Goal: Information Seeking & Learning: Learn about a topic

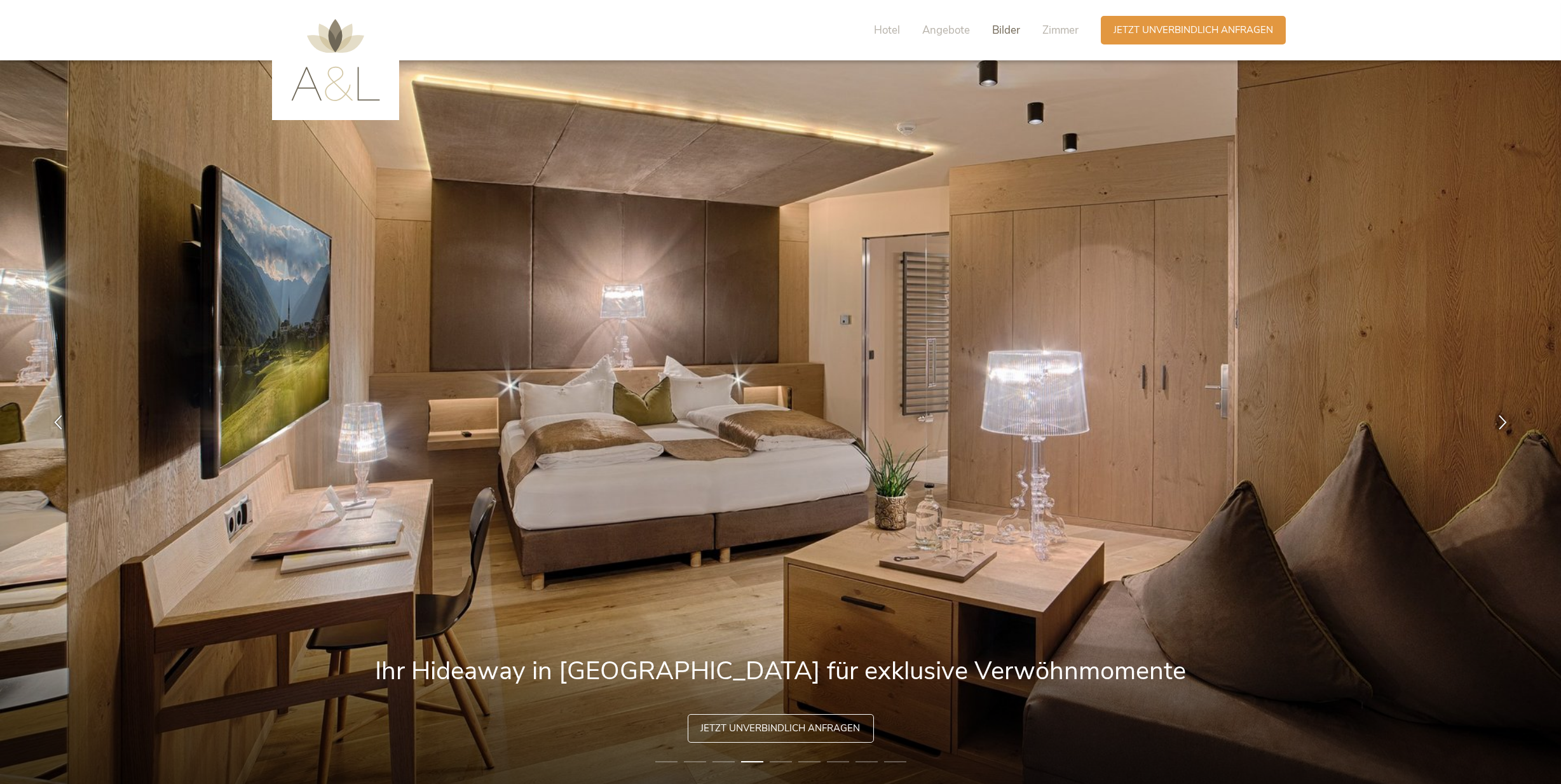
click at [1002, 30] on span "Bilder" at bounding box center [1006, 30] width 28 height 15
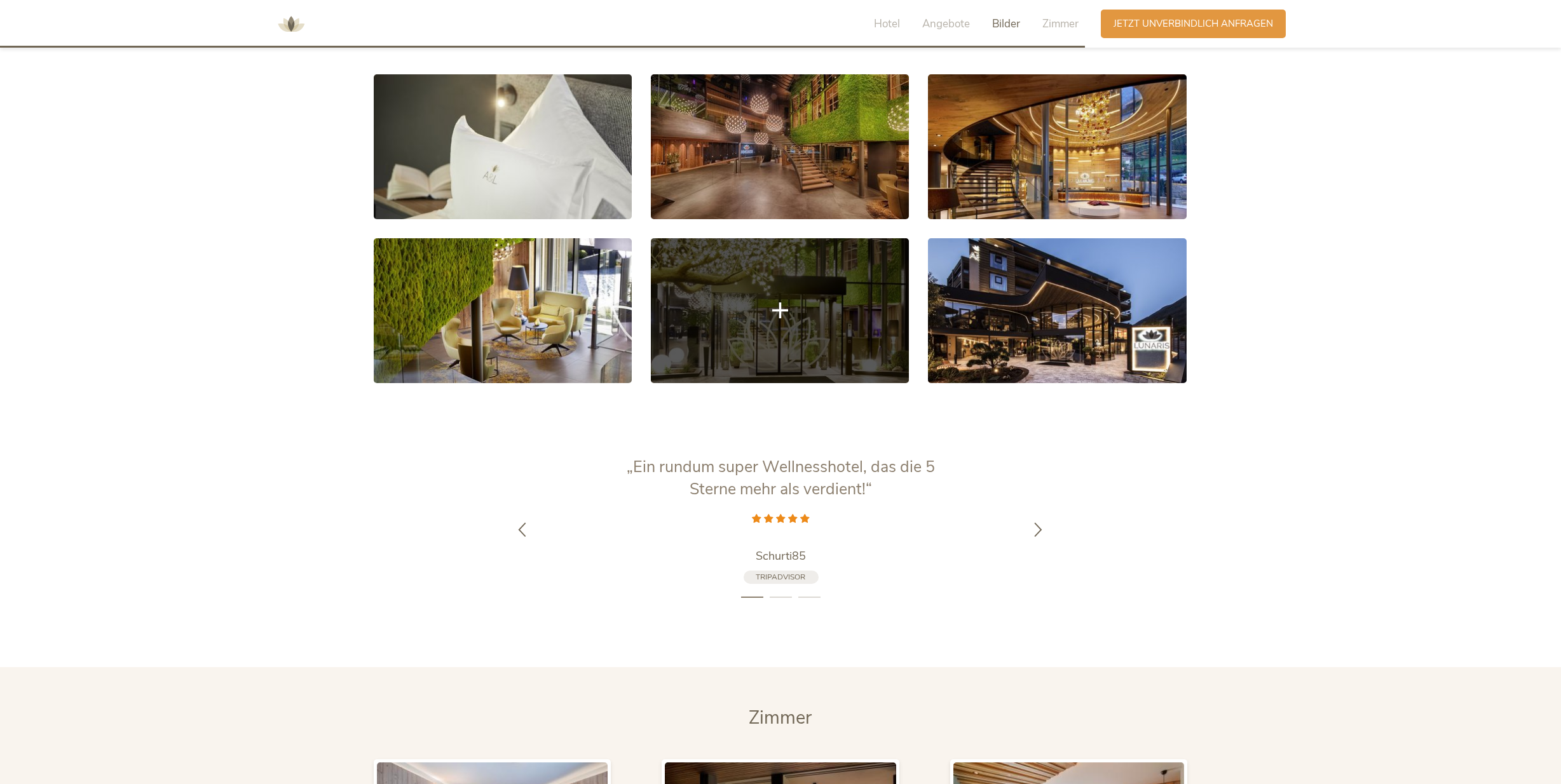
scroll to position [2644, 0]
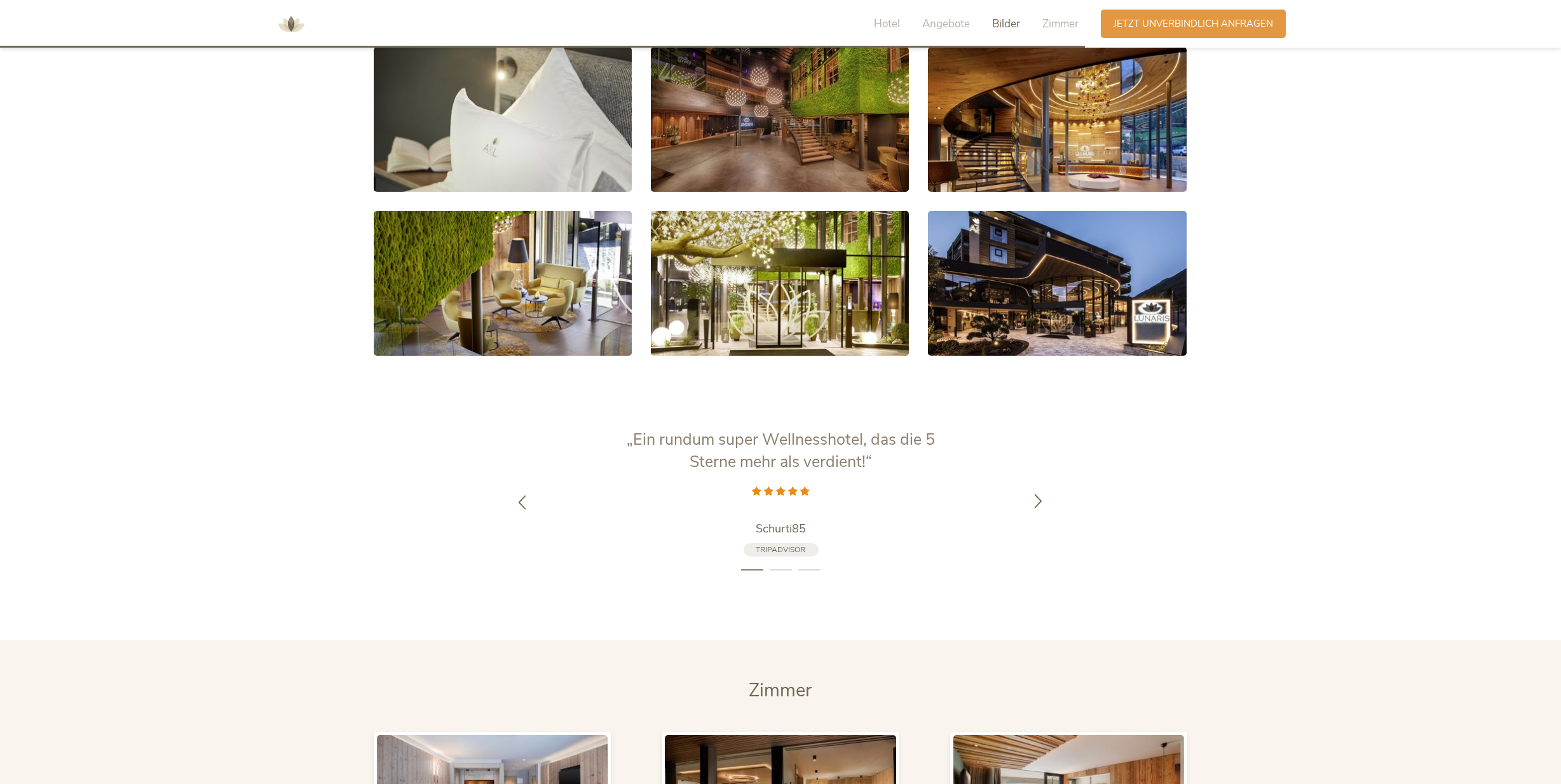
click at [1038, 494] on icon at bounding box center [1039, 501] width 15 height 15
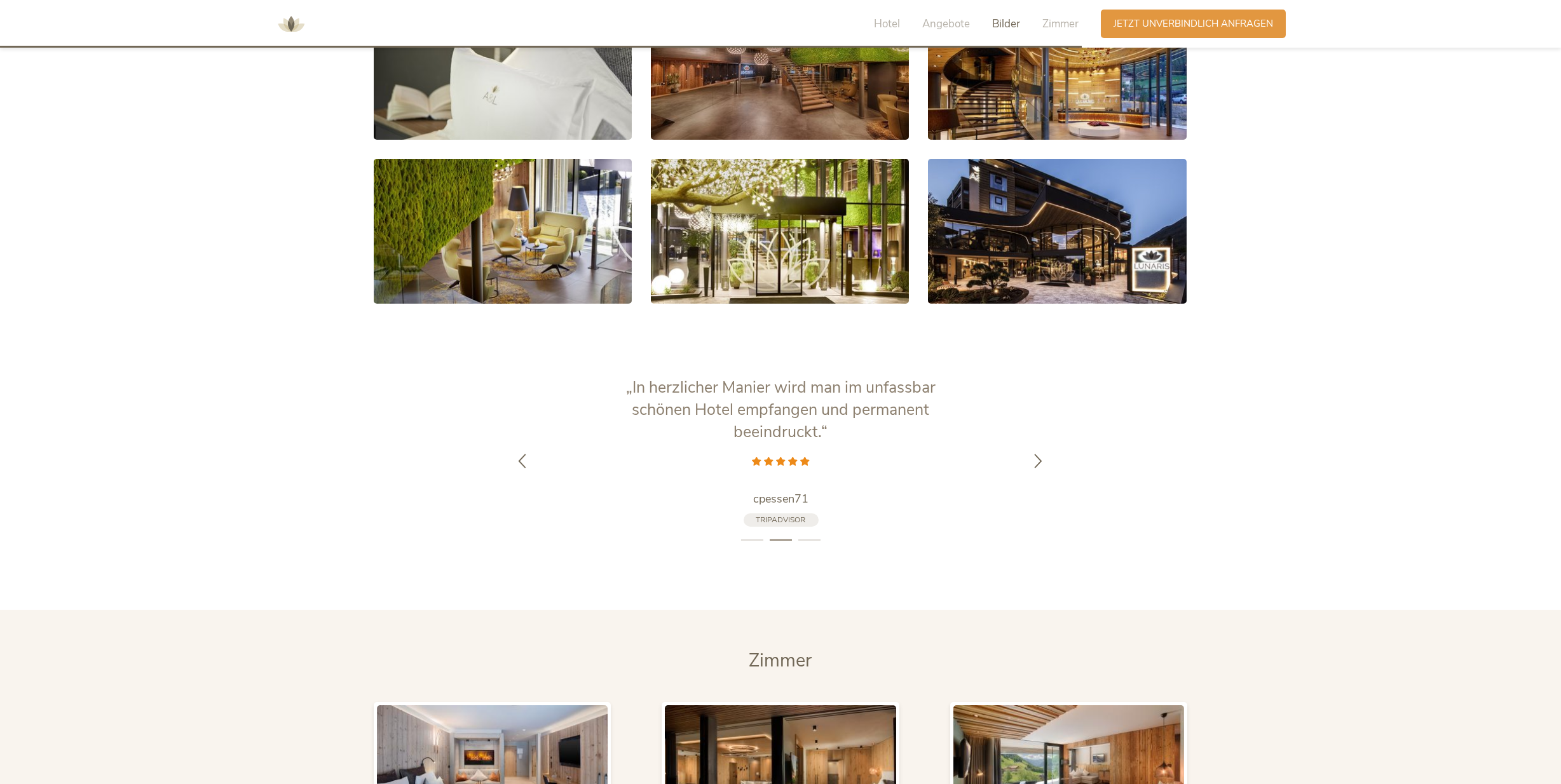
scroll to position [2556, 0]
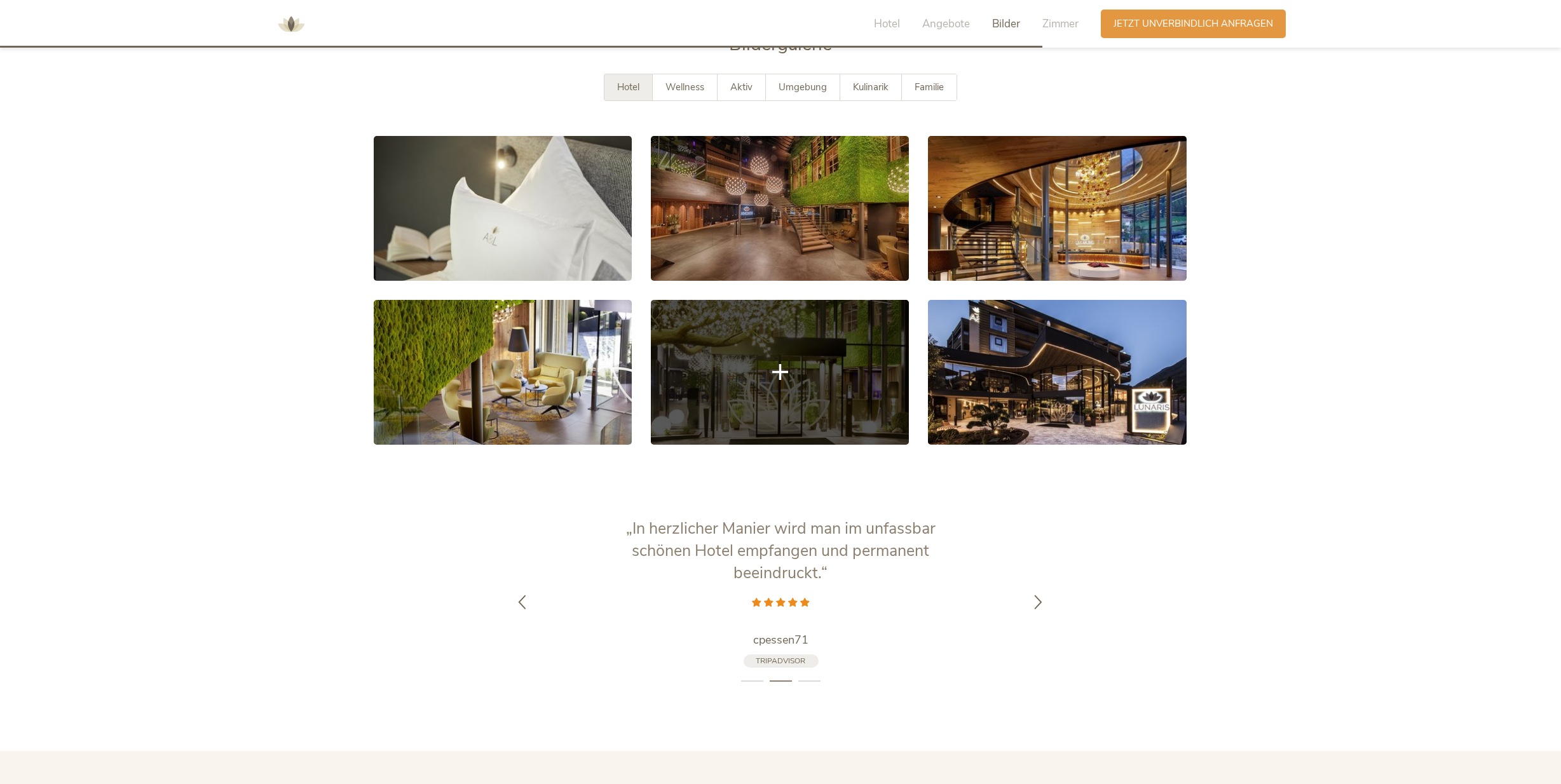
click at [725, 366] on link at bounding box center [780, 372] width 258 height 145
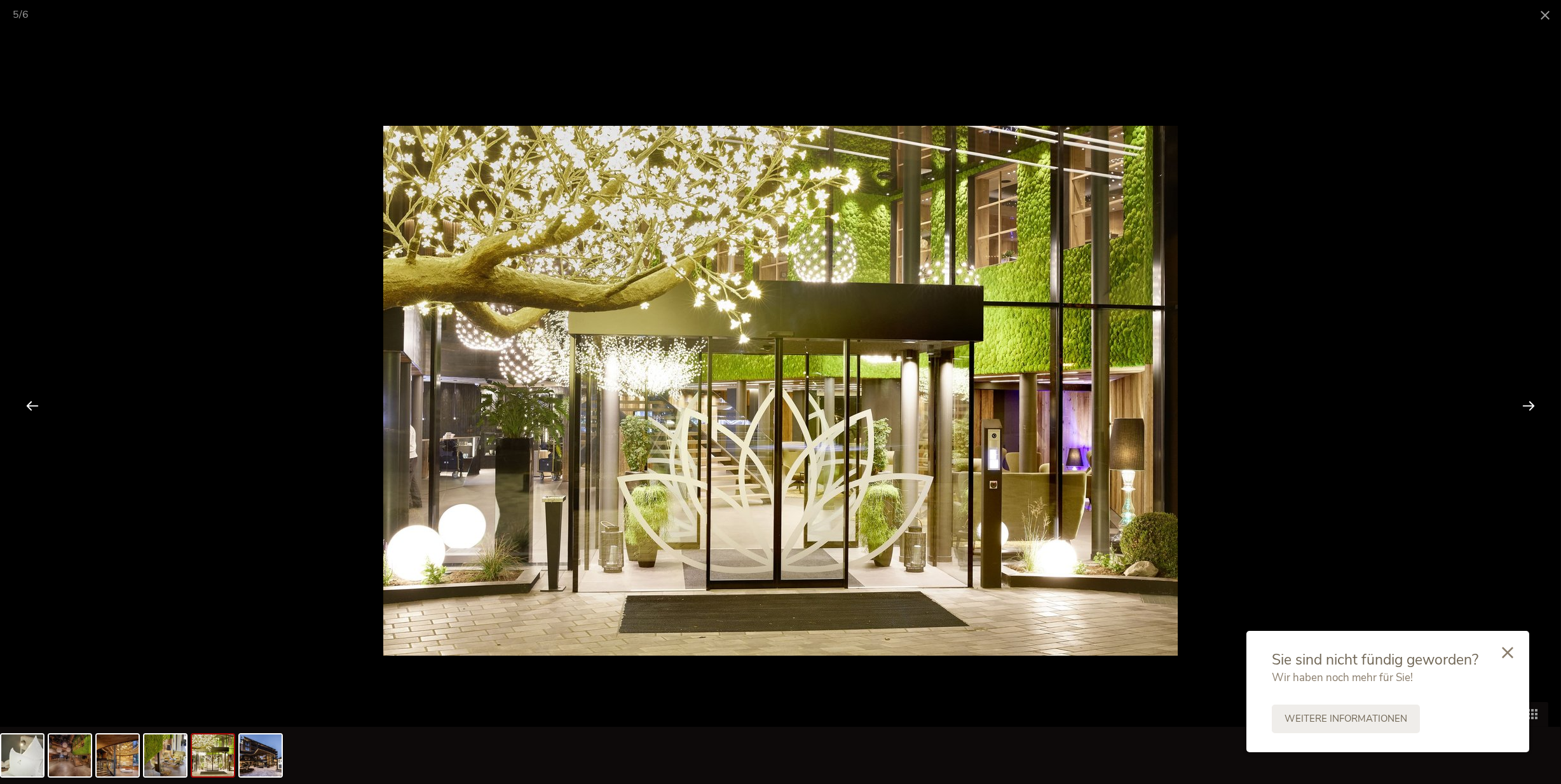
click at [1530, 406] on div at bounding box center [1529, 405] width 39 height 39
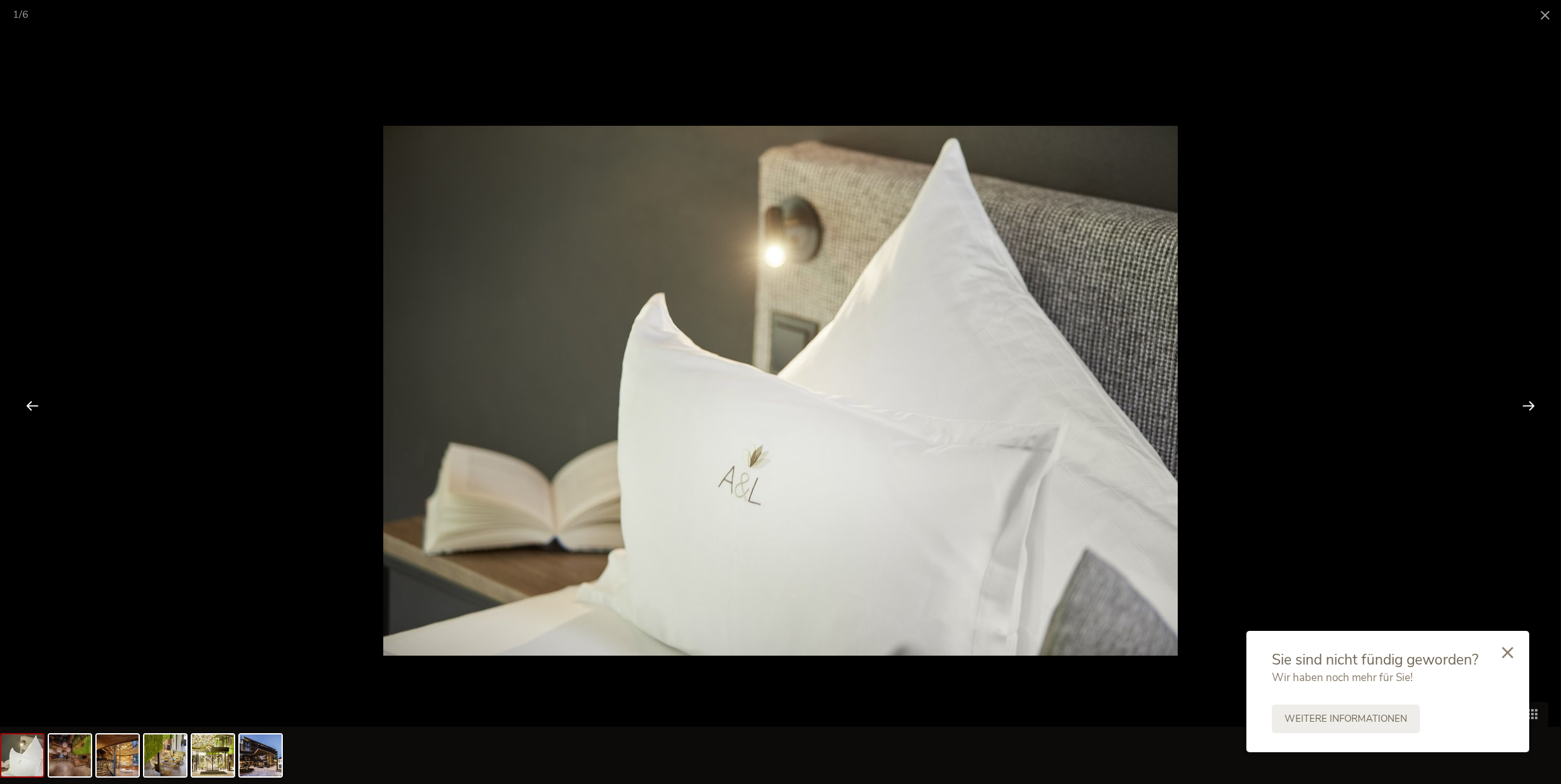
click at [1530, 406] on div at bounding box center [1529, 405] width 39 height 39
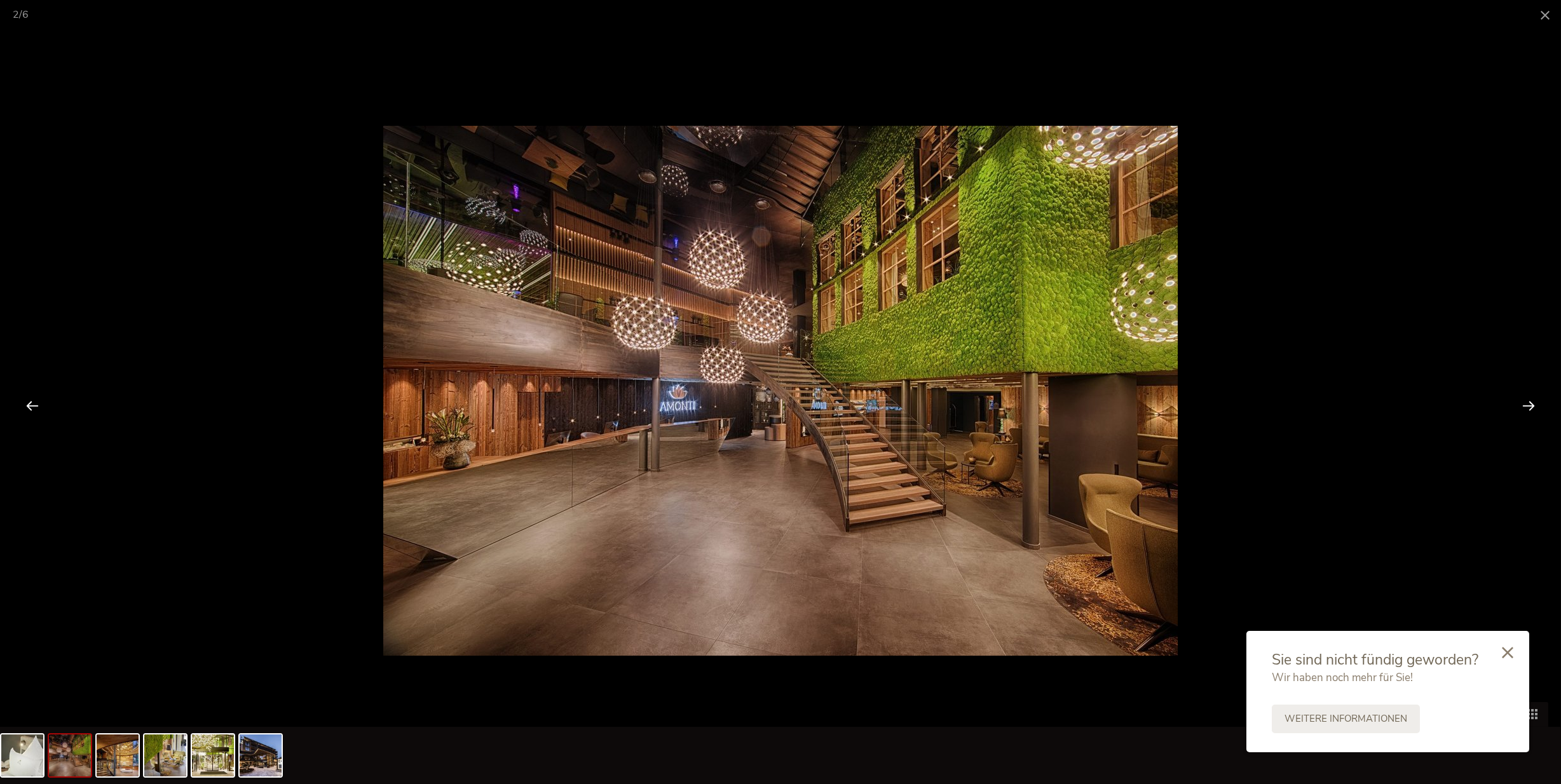
click at [1530, 406] on div at bounding box center [1529, 405] width 39 height 39
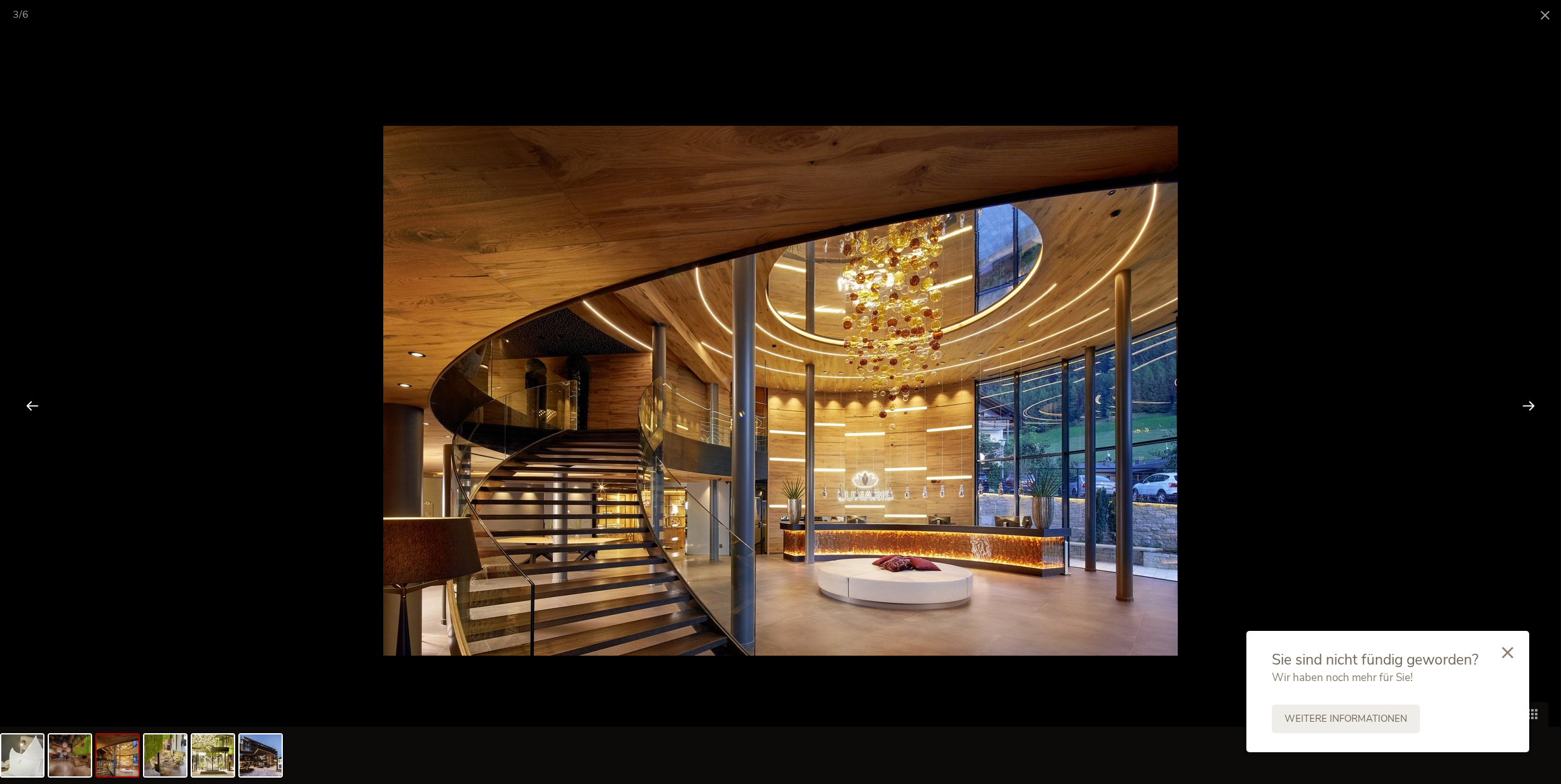
click at [1530, 406] on div at bounding box center [1529, 405] width 39 height 39
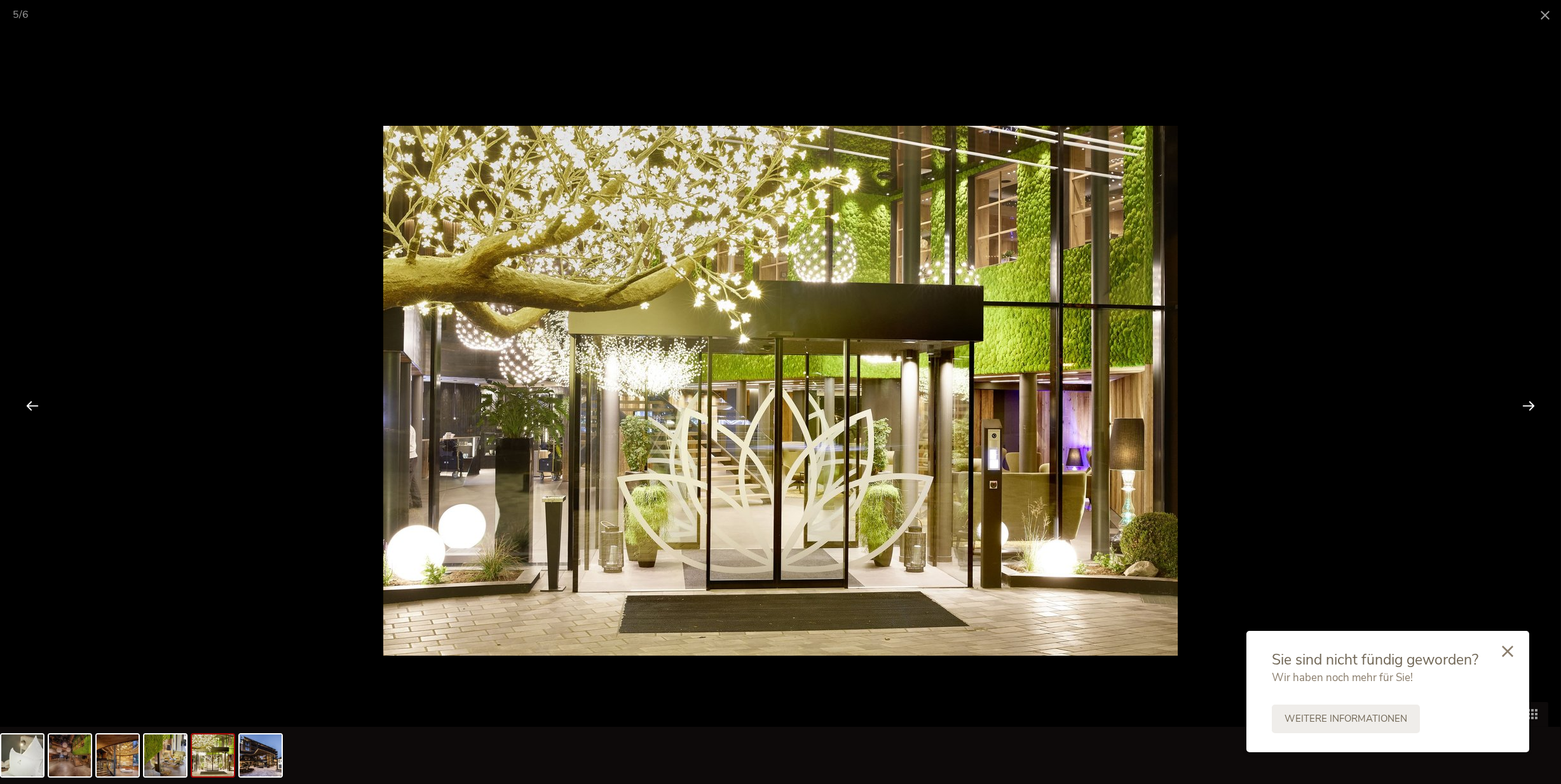
click at [1507, 647] on icon at bounding box center [1508, 652] width 12 height 12
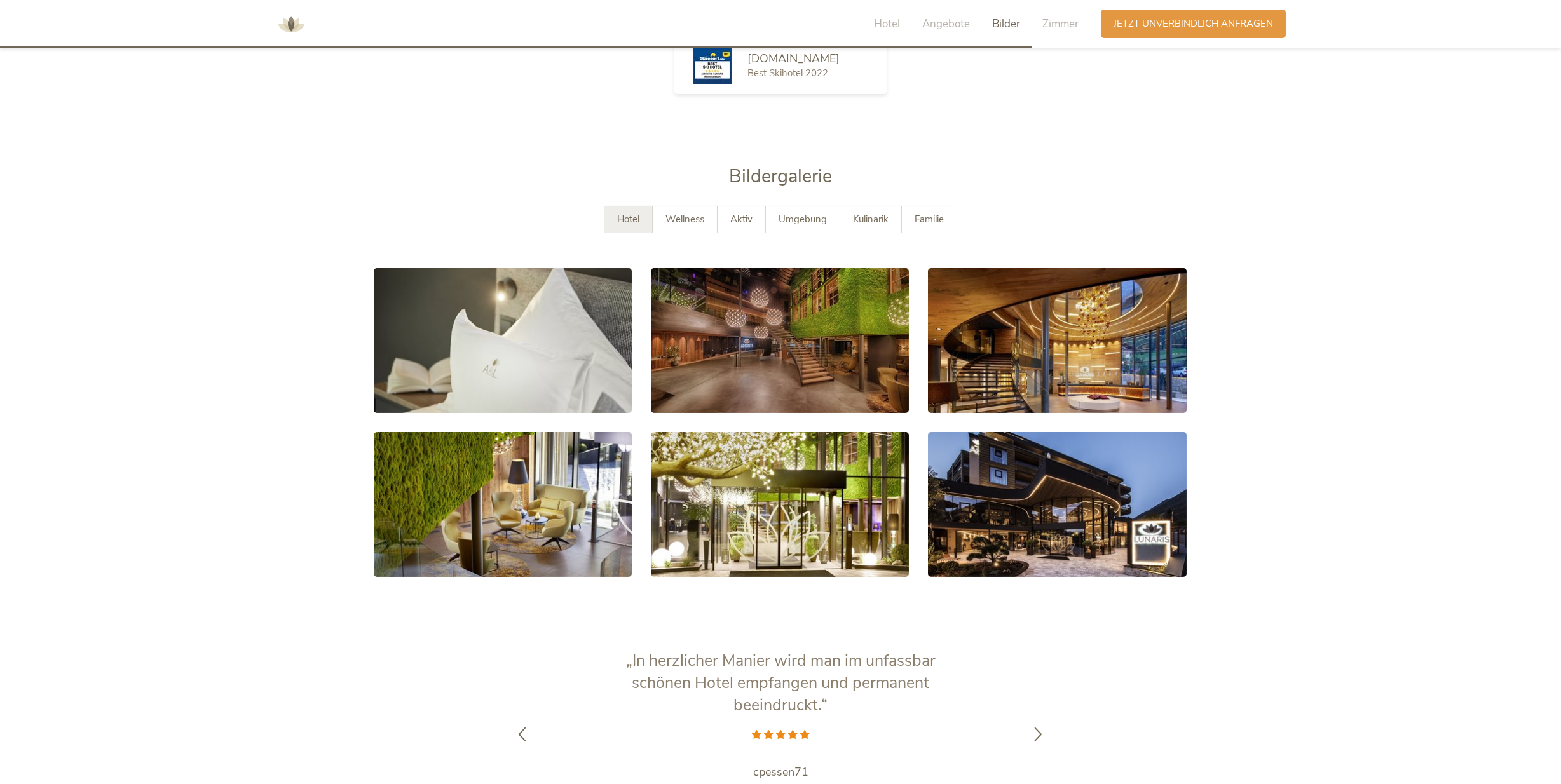
scroll to position [2273, 0]
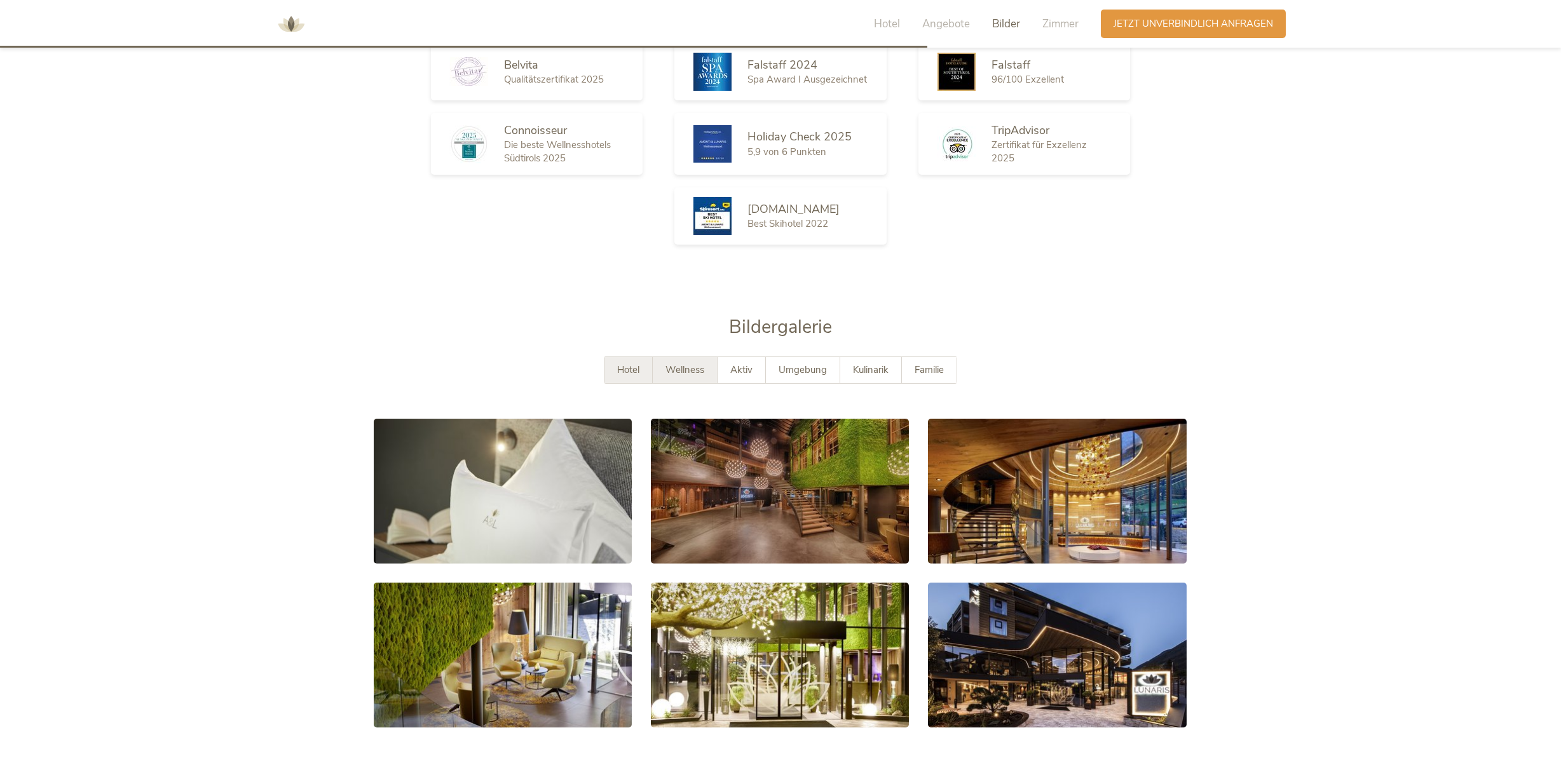
click at [710, 360] on div "Wellness" at bounding box center [685, 370] width 65 height 26
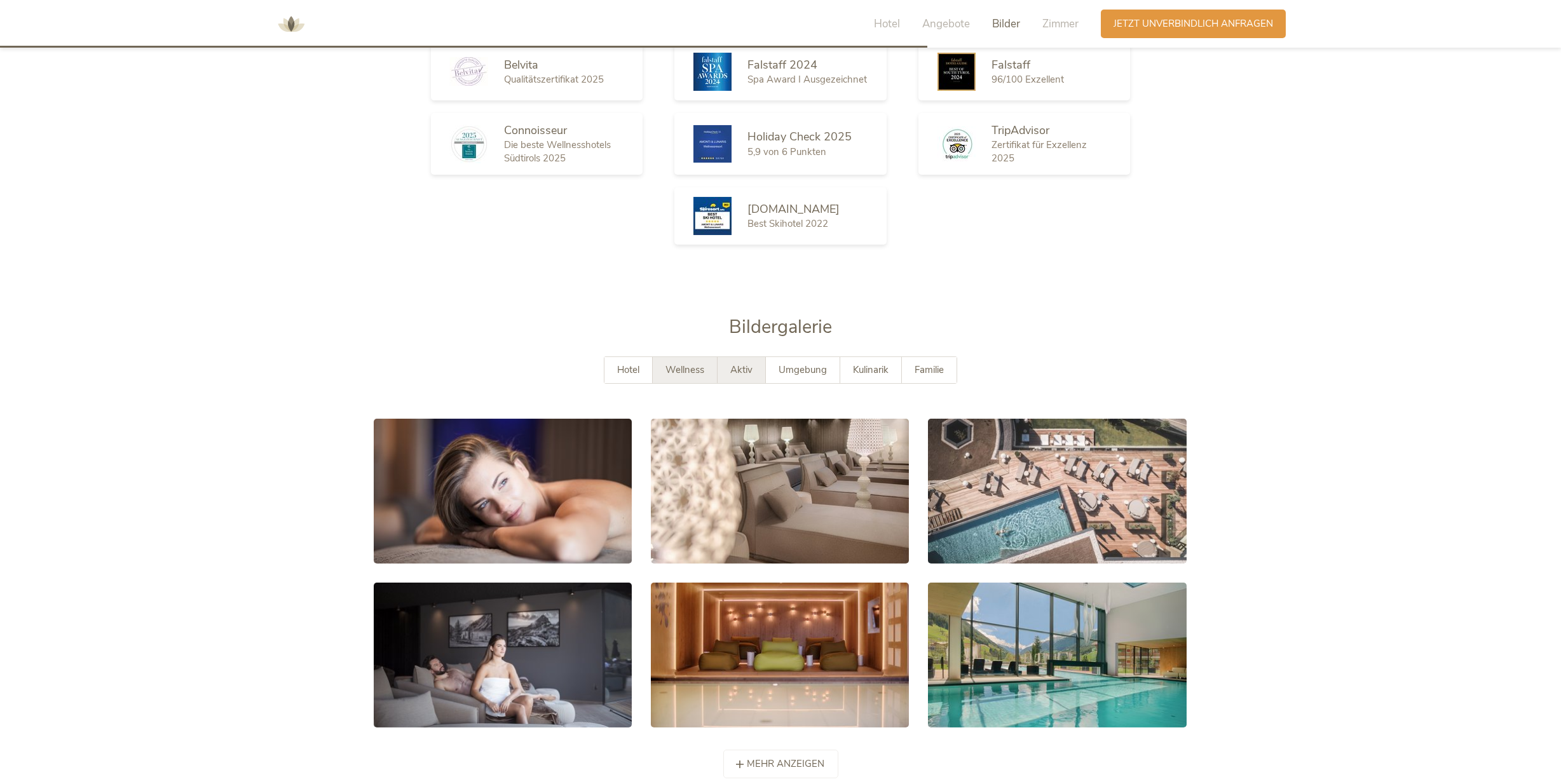
click at [759, 357] on div "Aktiv" at bounding box center [742, 370] width 48 height 26
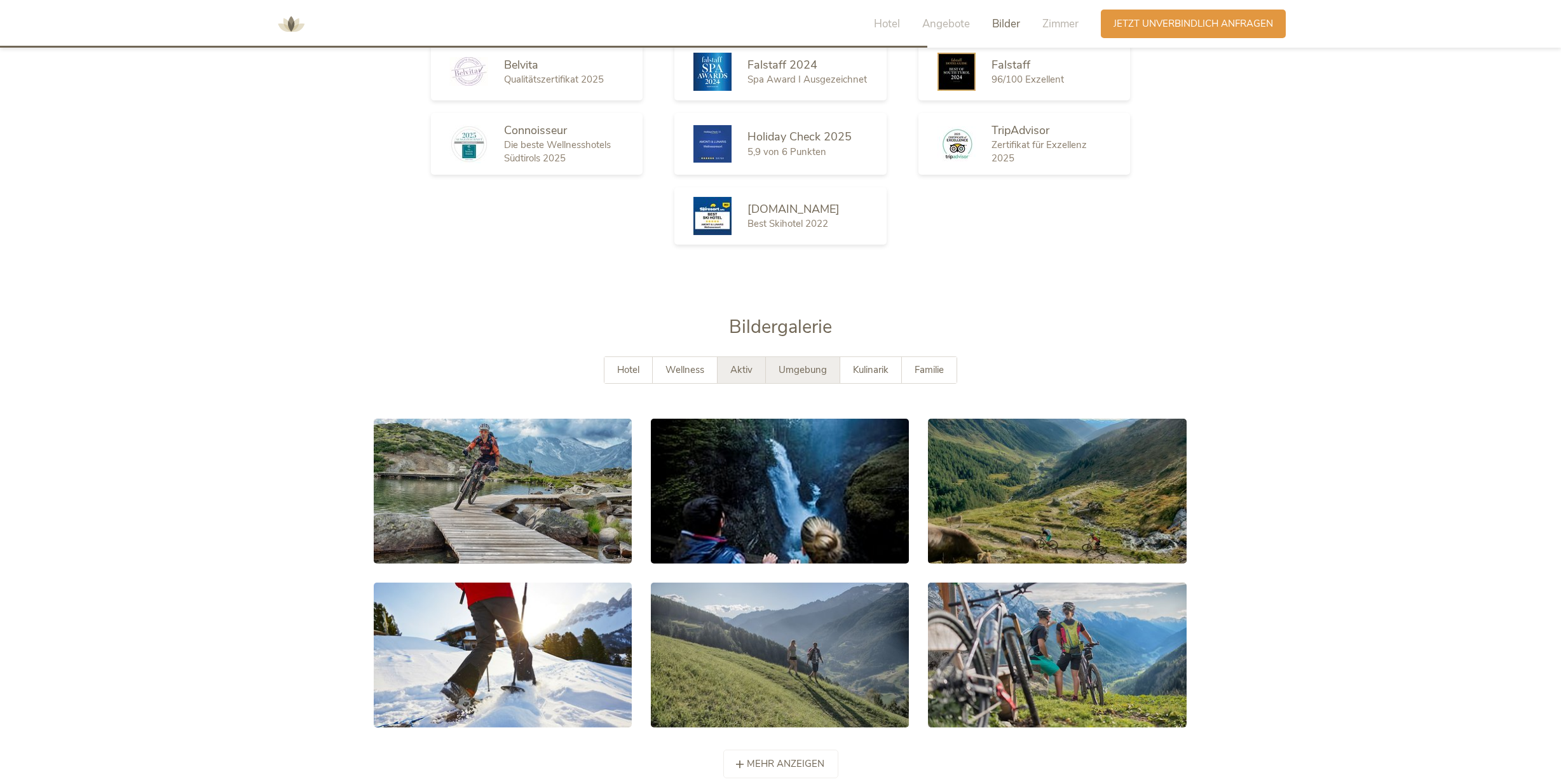
click at [781, 363] on span "Umgebung" at bounding box center [802, 370] width 48 height 13
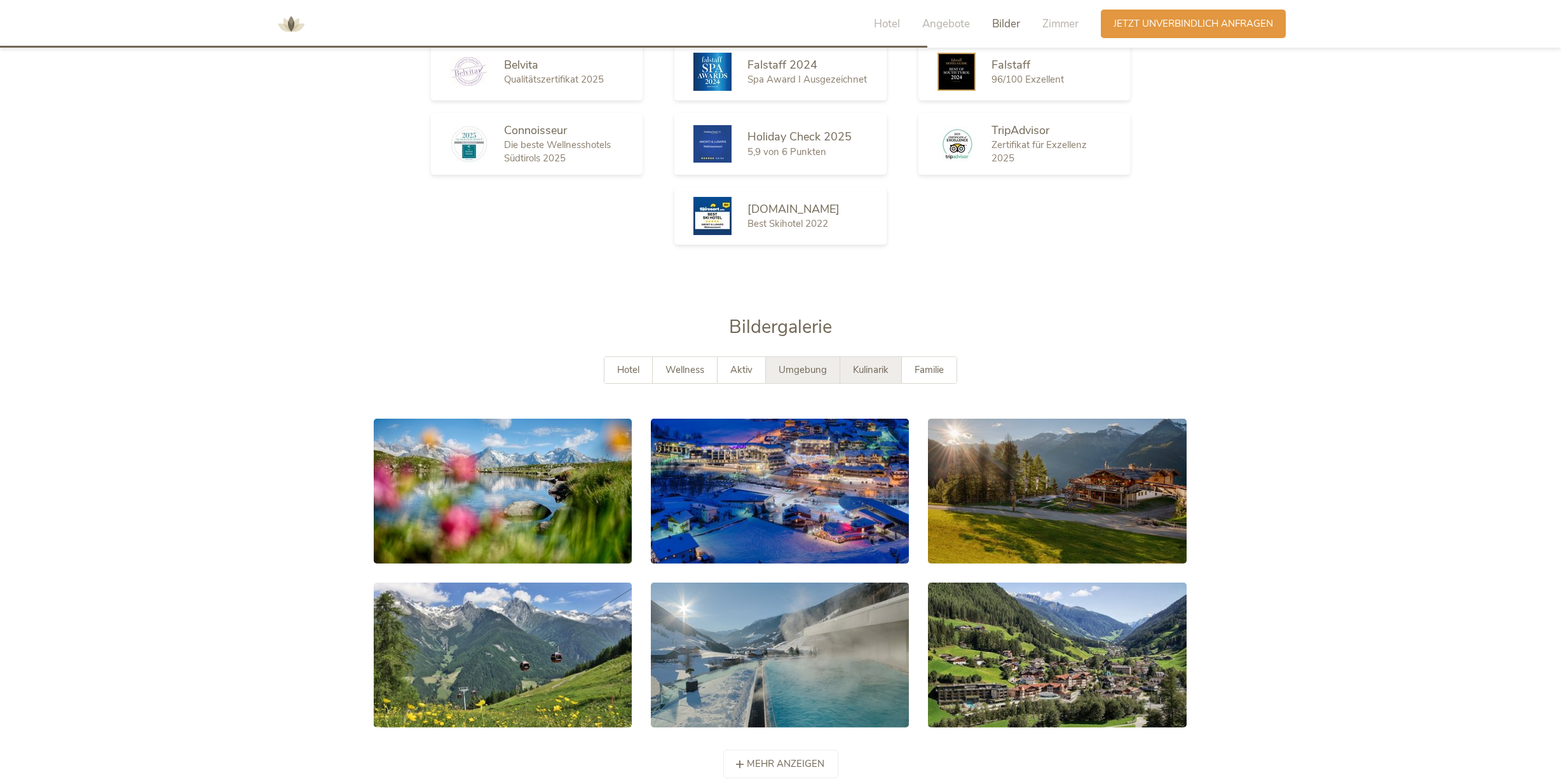
click at [864, 363] on span "Kulinarik" at bounding box center [870, 370] width 36 height 13
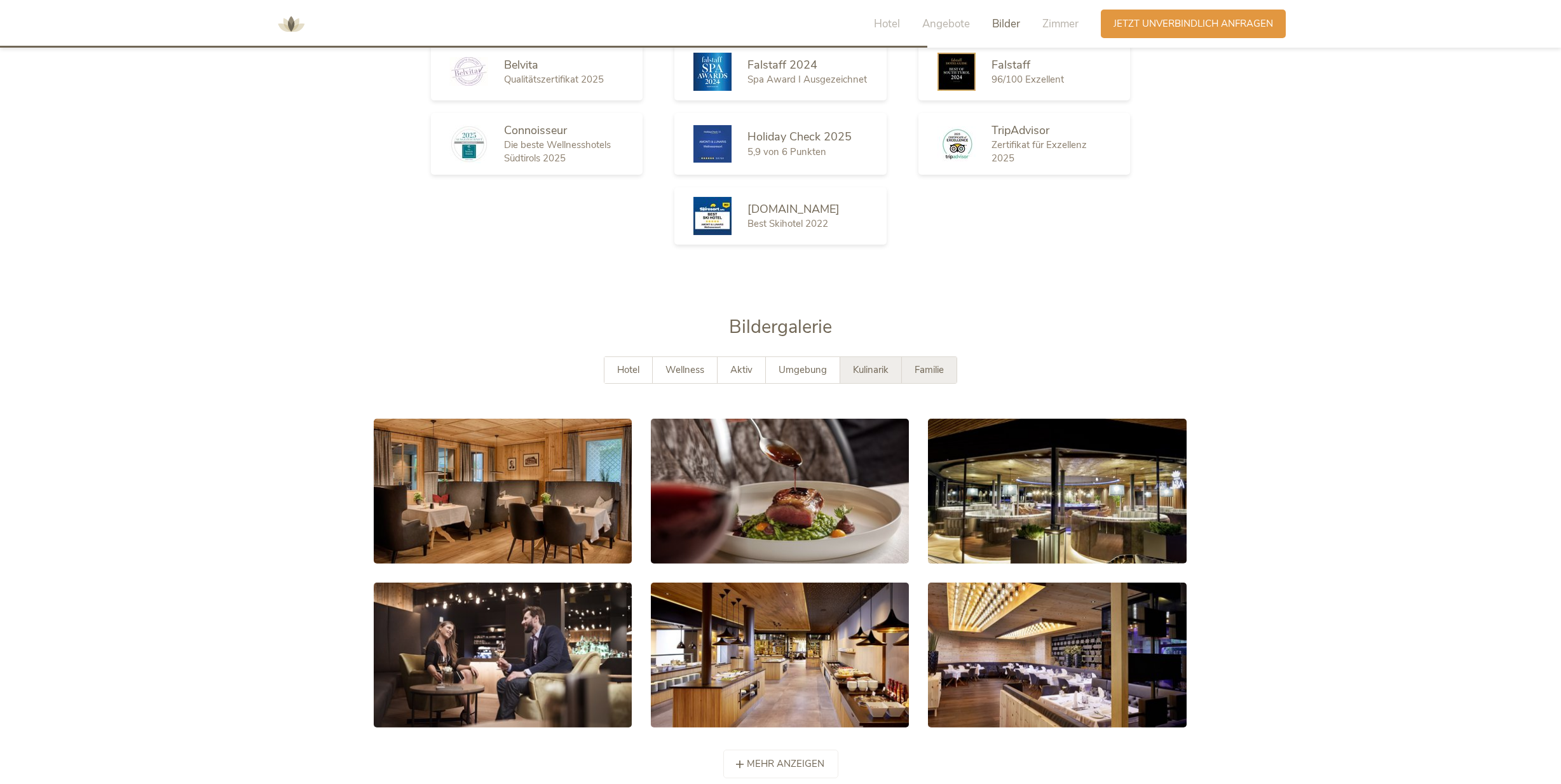
click at [926, 363] on span "Familie" at bounding box center [929, 370] width 29 height 13
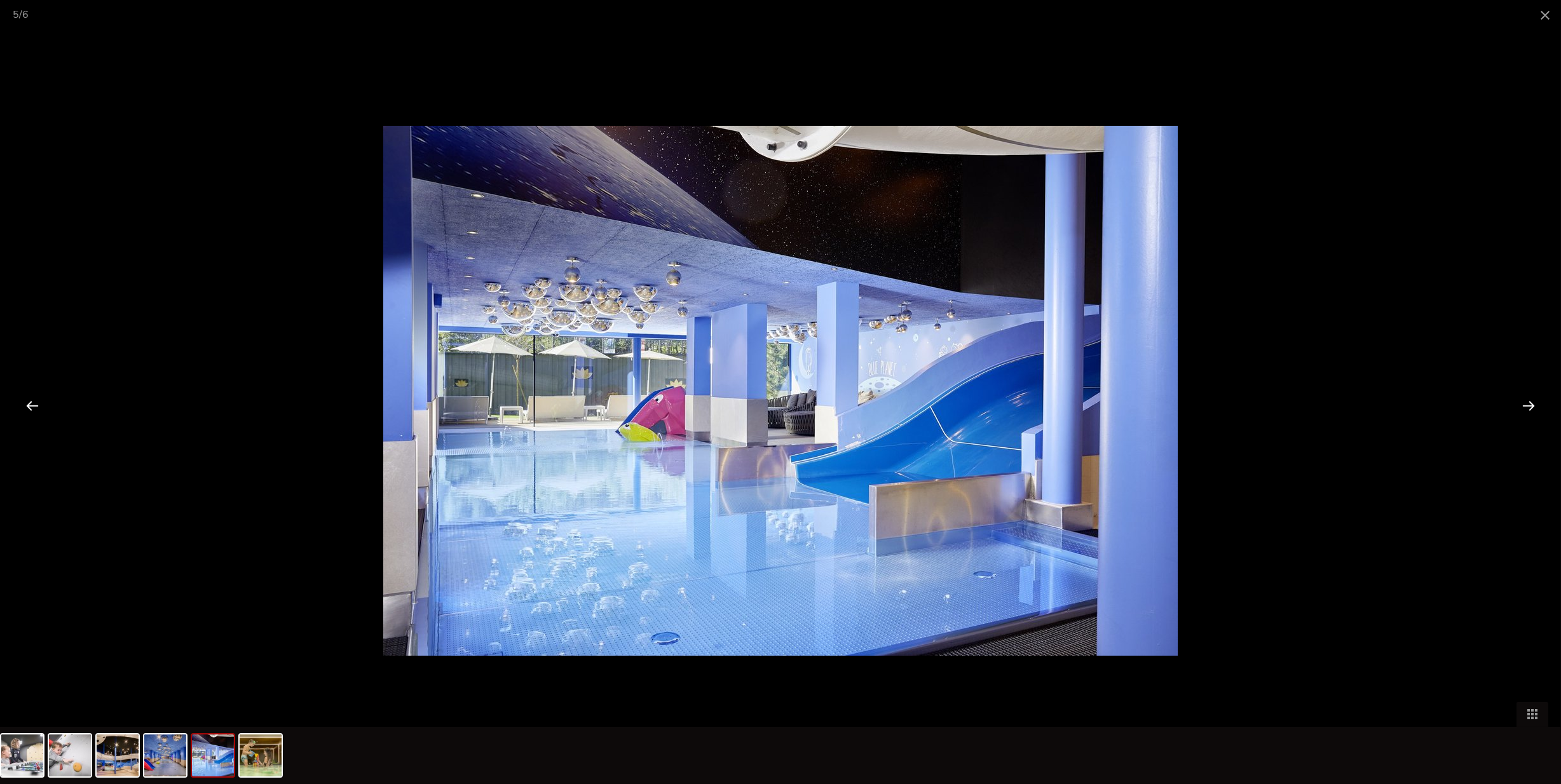
click at [1525, 406] on div at bounding box center [1529, 405] width 39 height 39
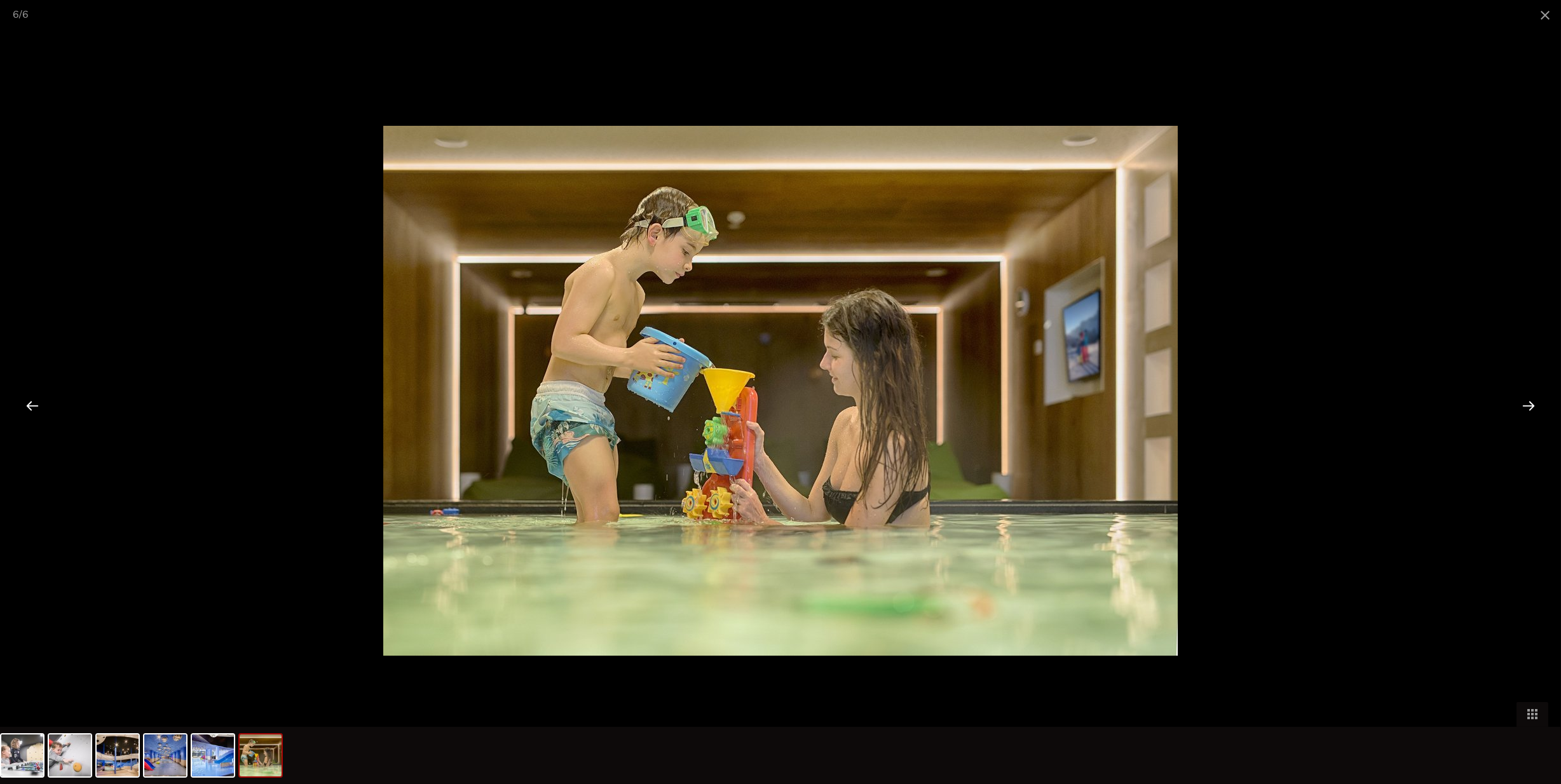
click at [1525, 406] on div at bounding box center [1529, 405] width 39 height 39
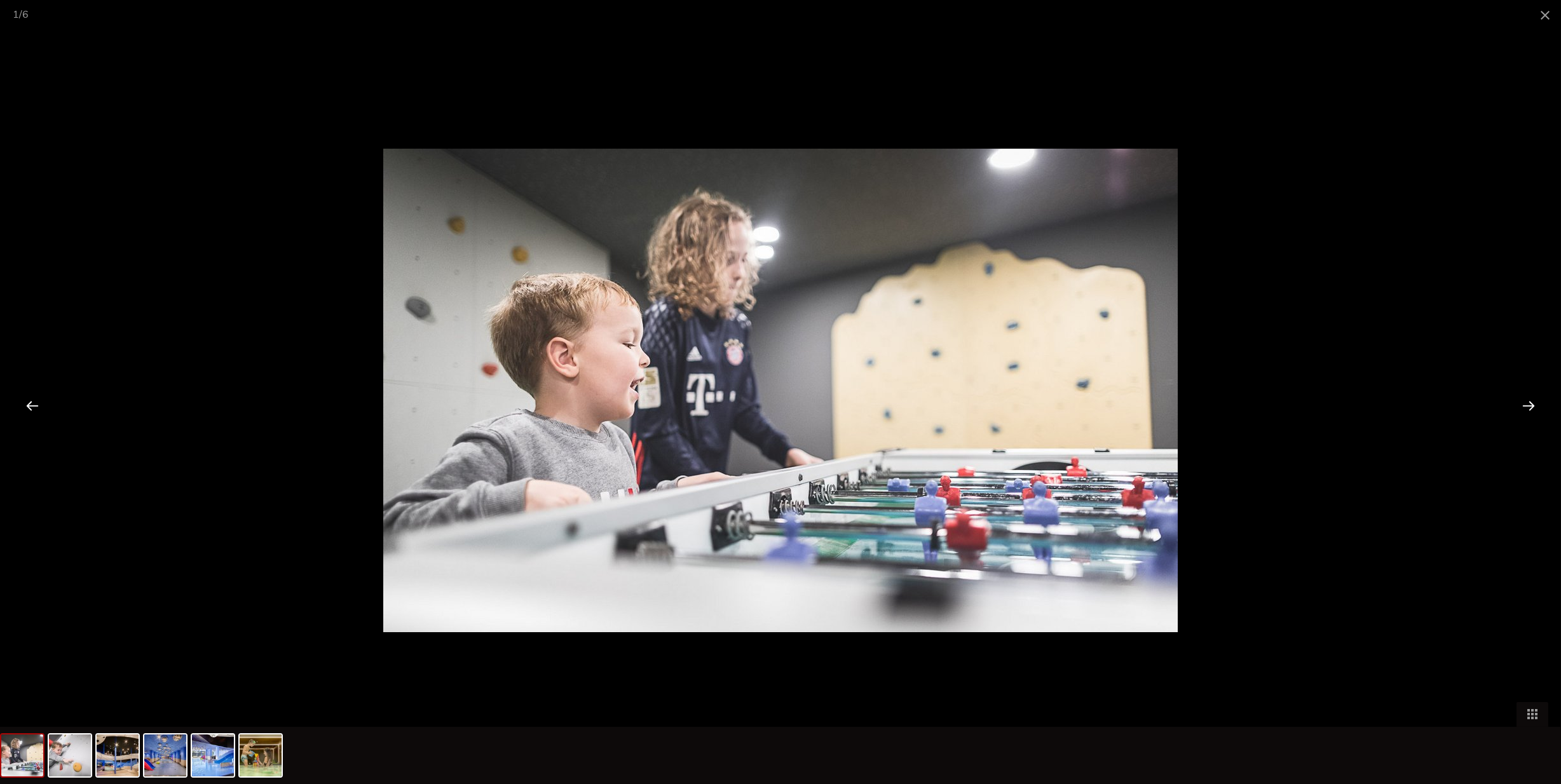
click at [1525, 406] on div at bounding box center [1529, 405] width 39 height 39
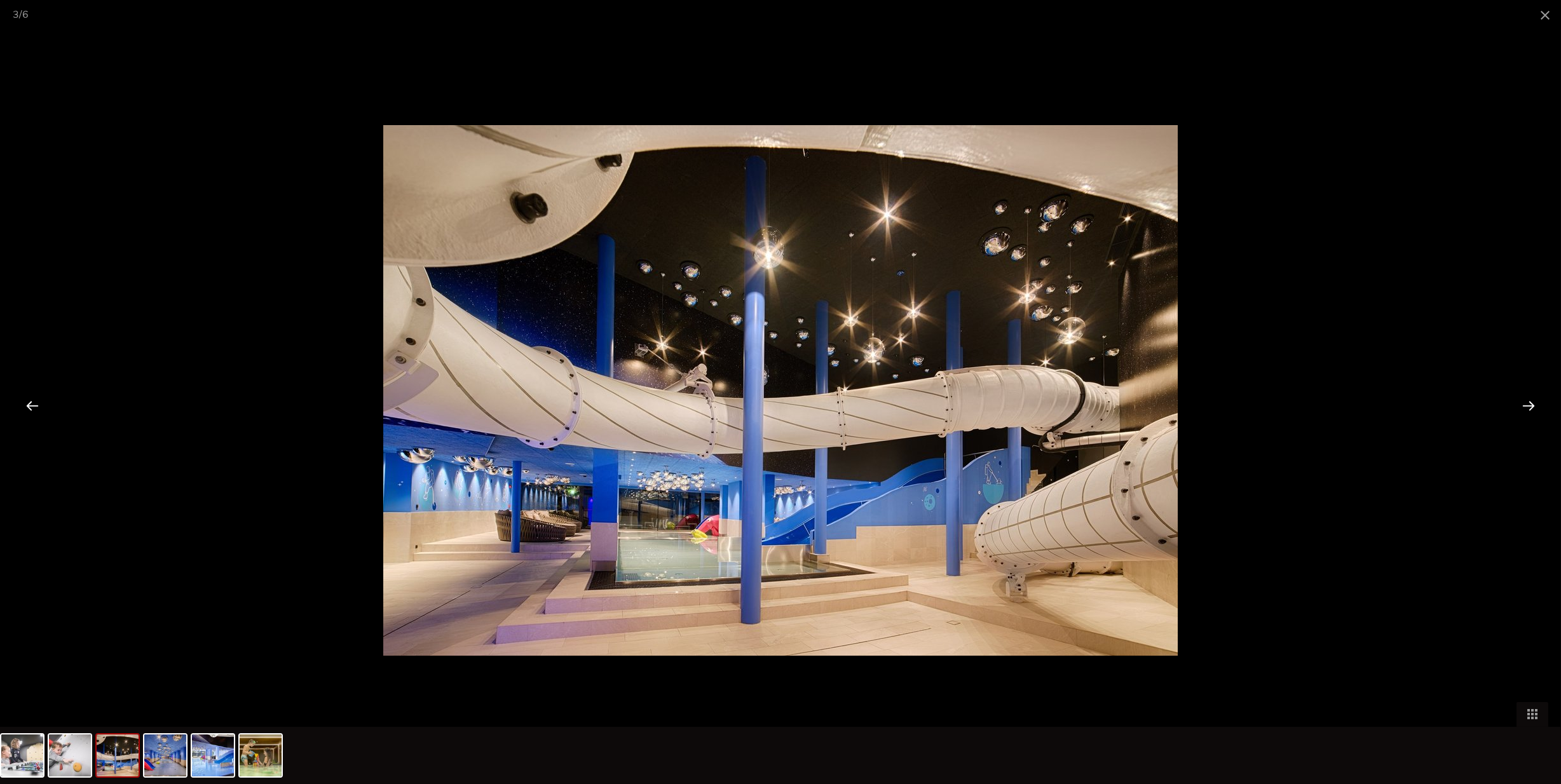
click at [1525, 406] on div at bounding box center [1529, 405] width 39 height 39
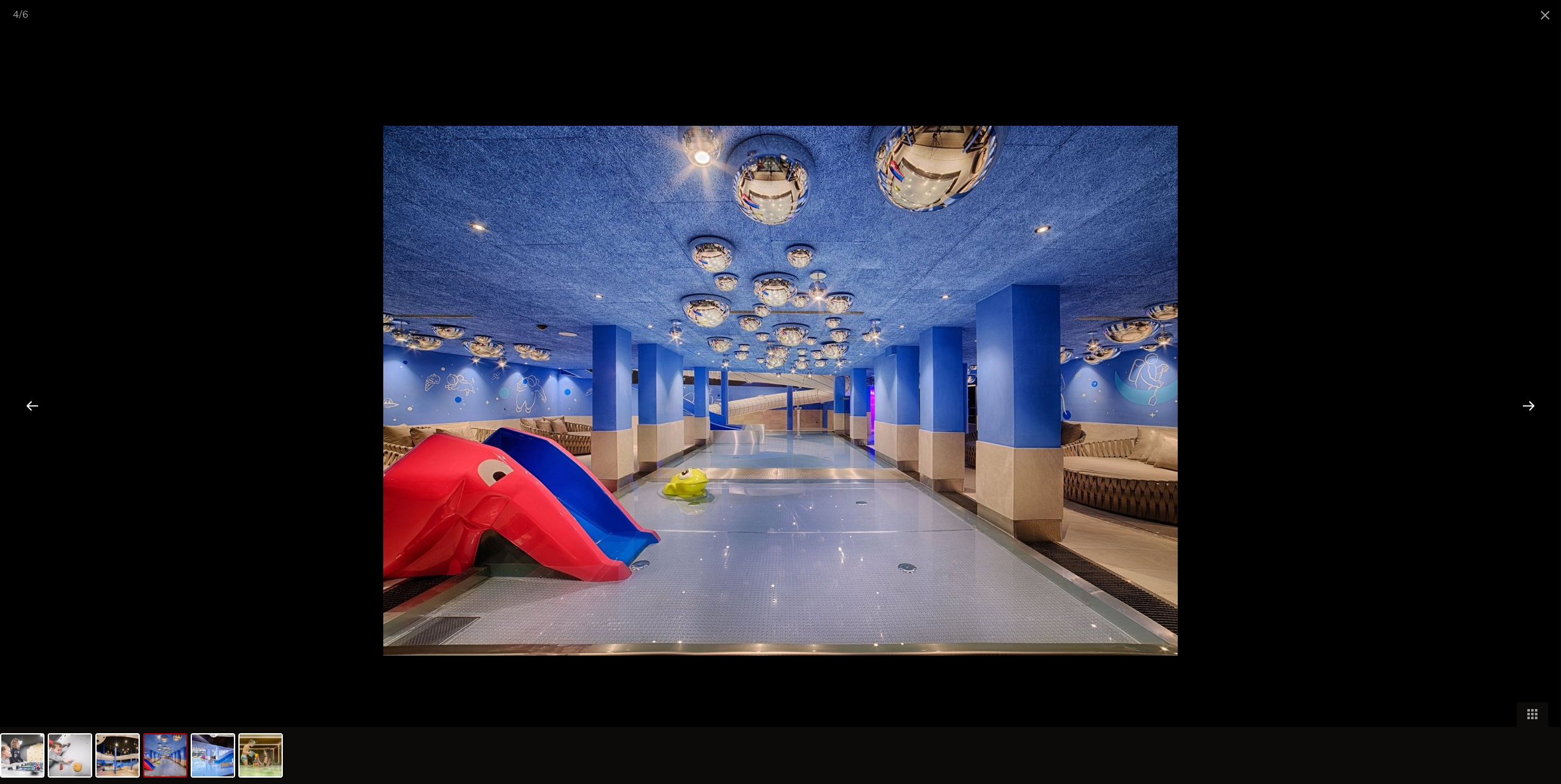
click at [1525, 406] on div at bounding box center [1529, 405] width 39 height 39
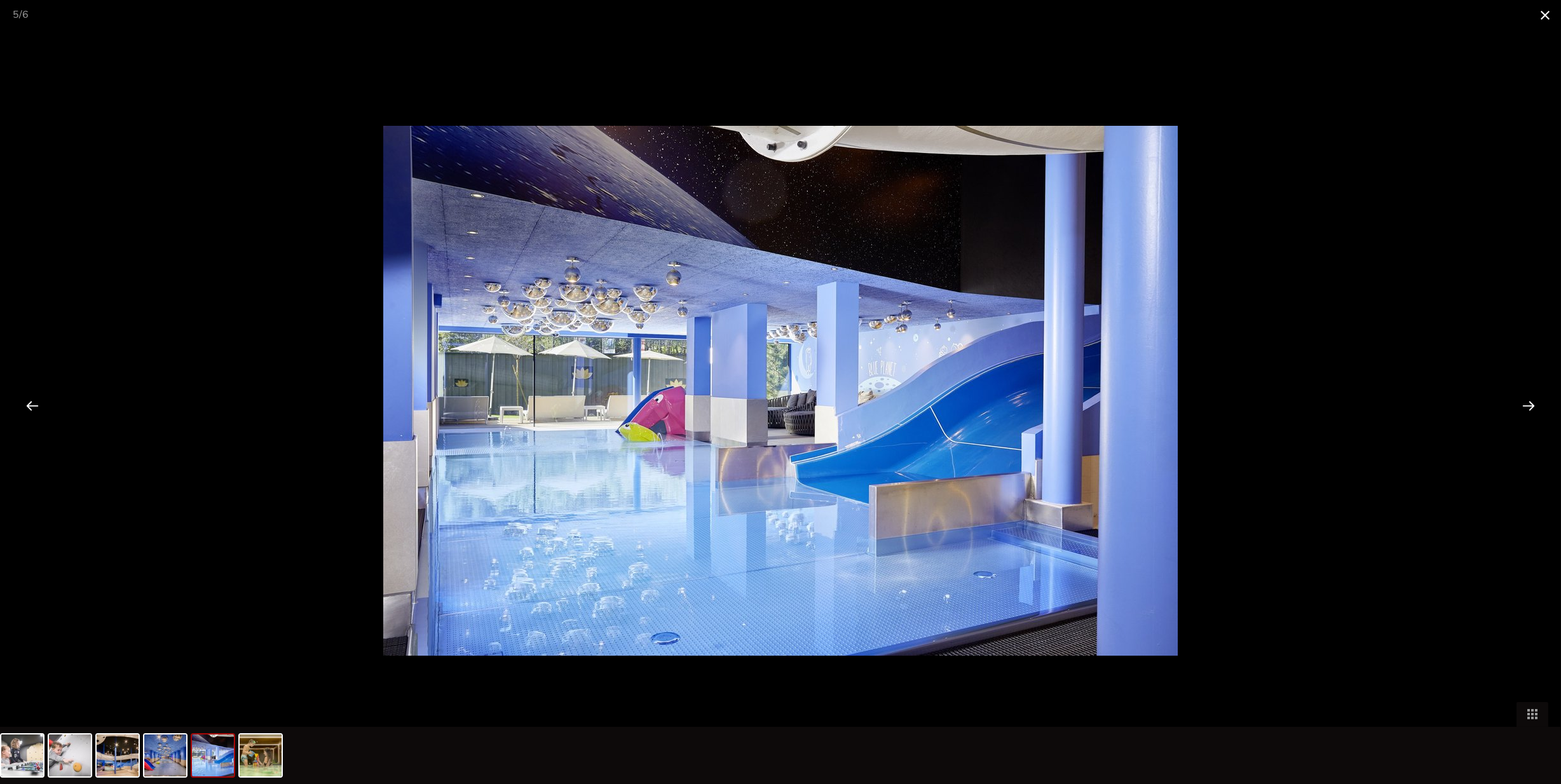
click at [1549, 10] on span at bounding box center [1545, 15] width 32 height 30
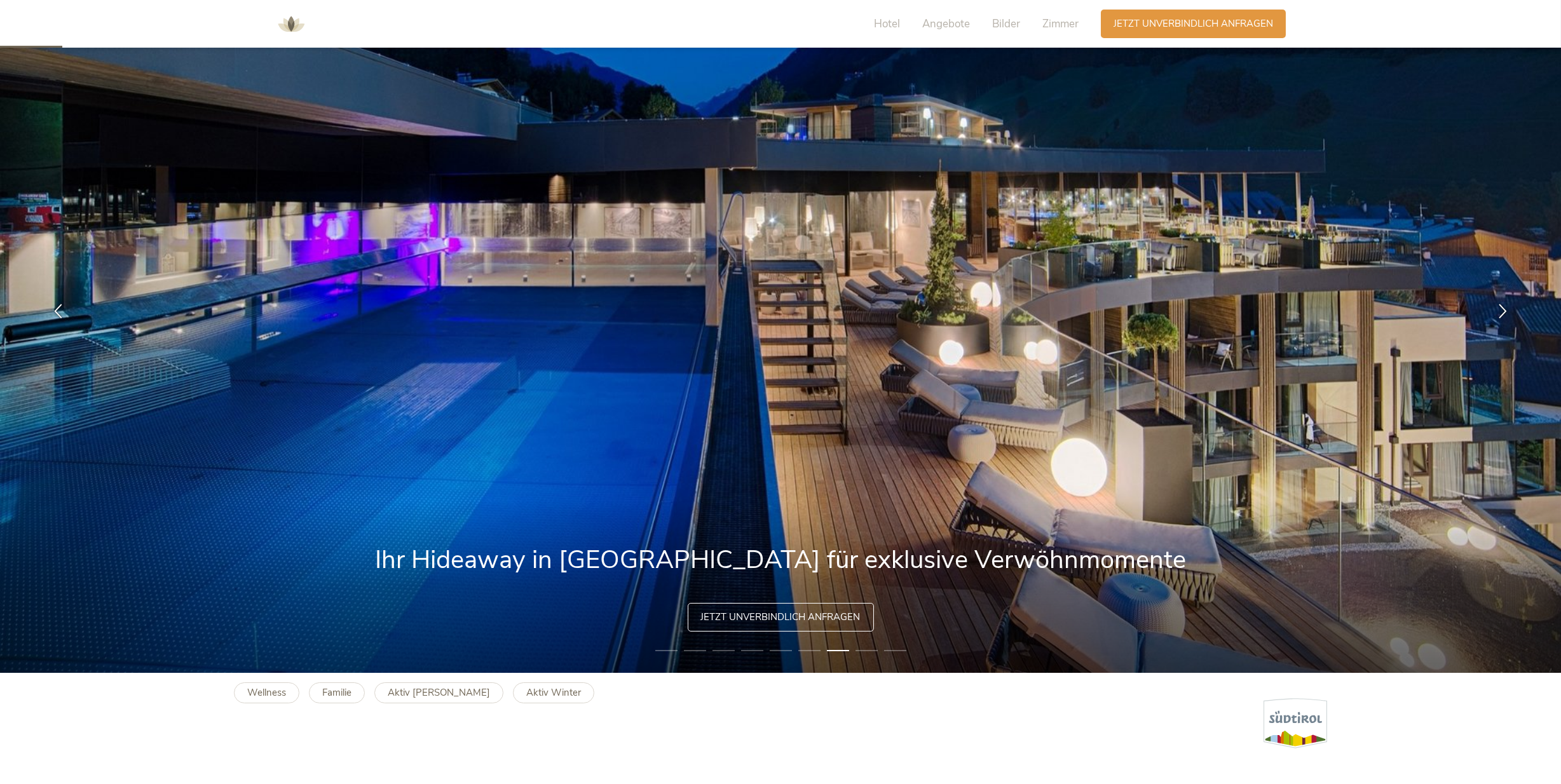
scroll to position [155, 0]
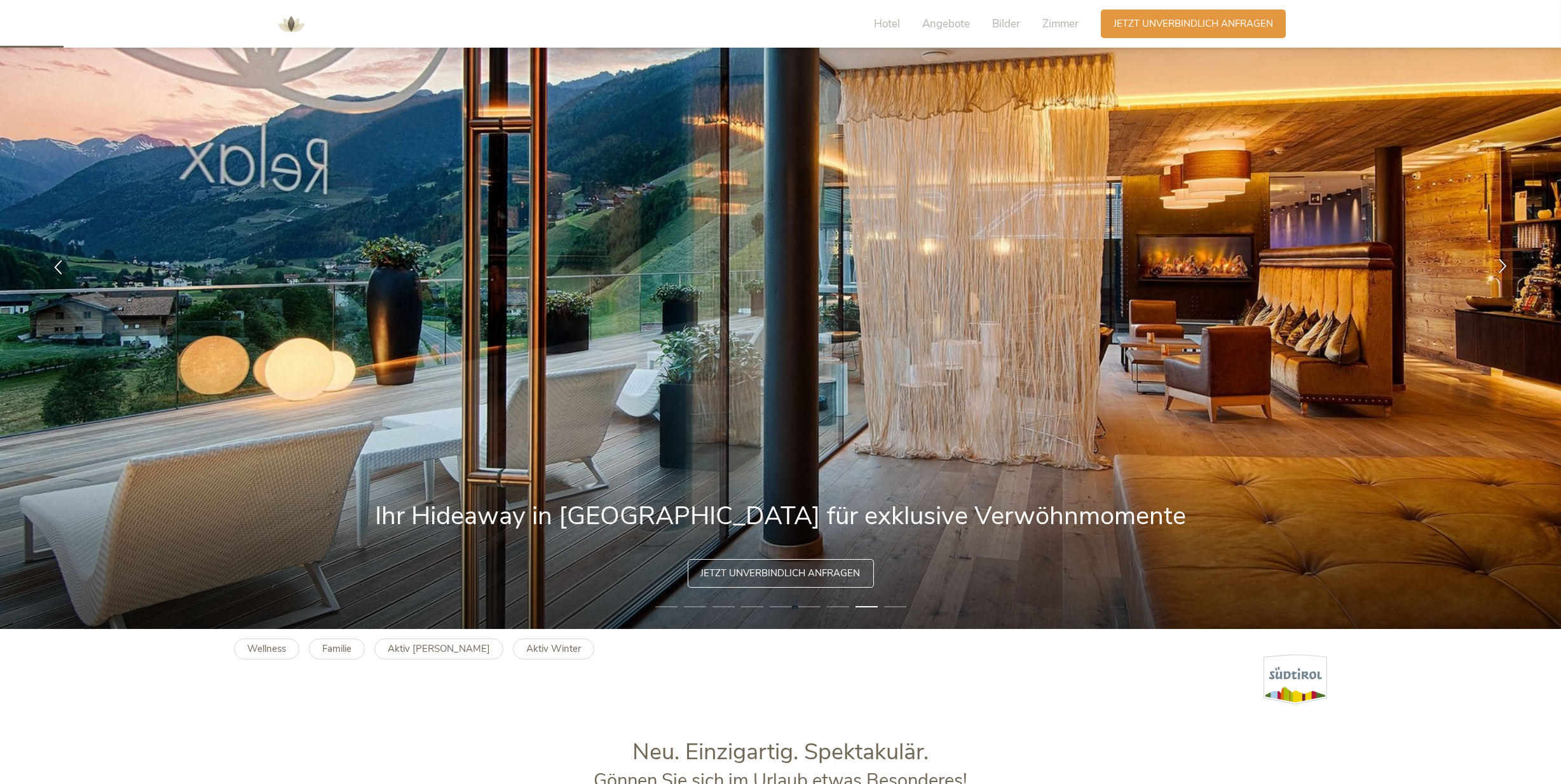
click at [1500, 261] on icon at bounding box center [1503, 266] width 15 height 15
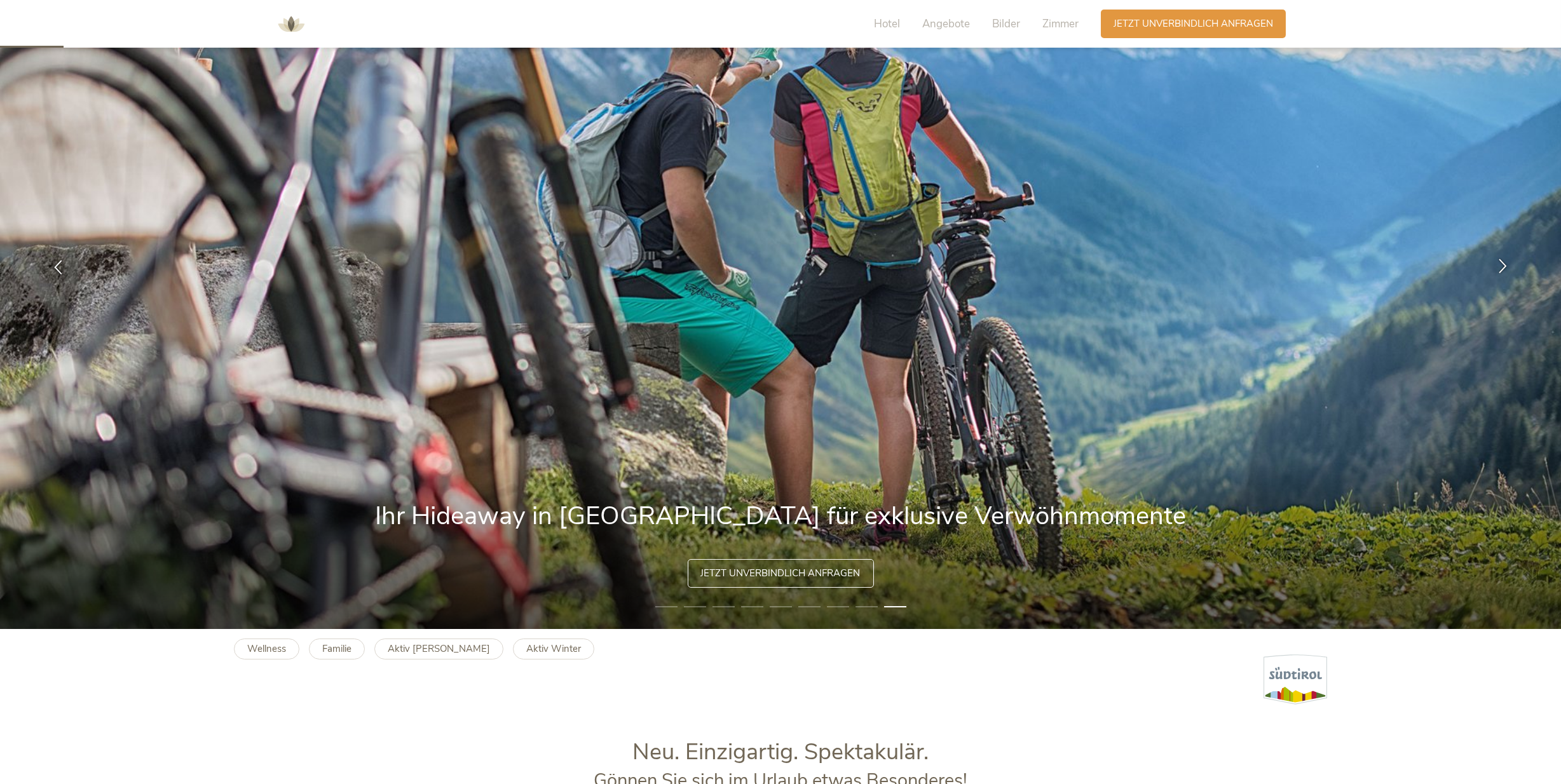
click at [1500, 261] on icon at bounding box center [1503, 266] width 15 height 15
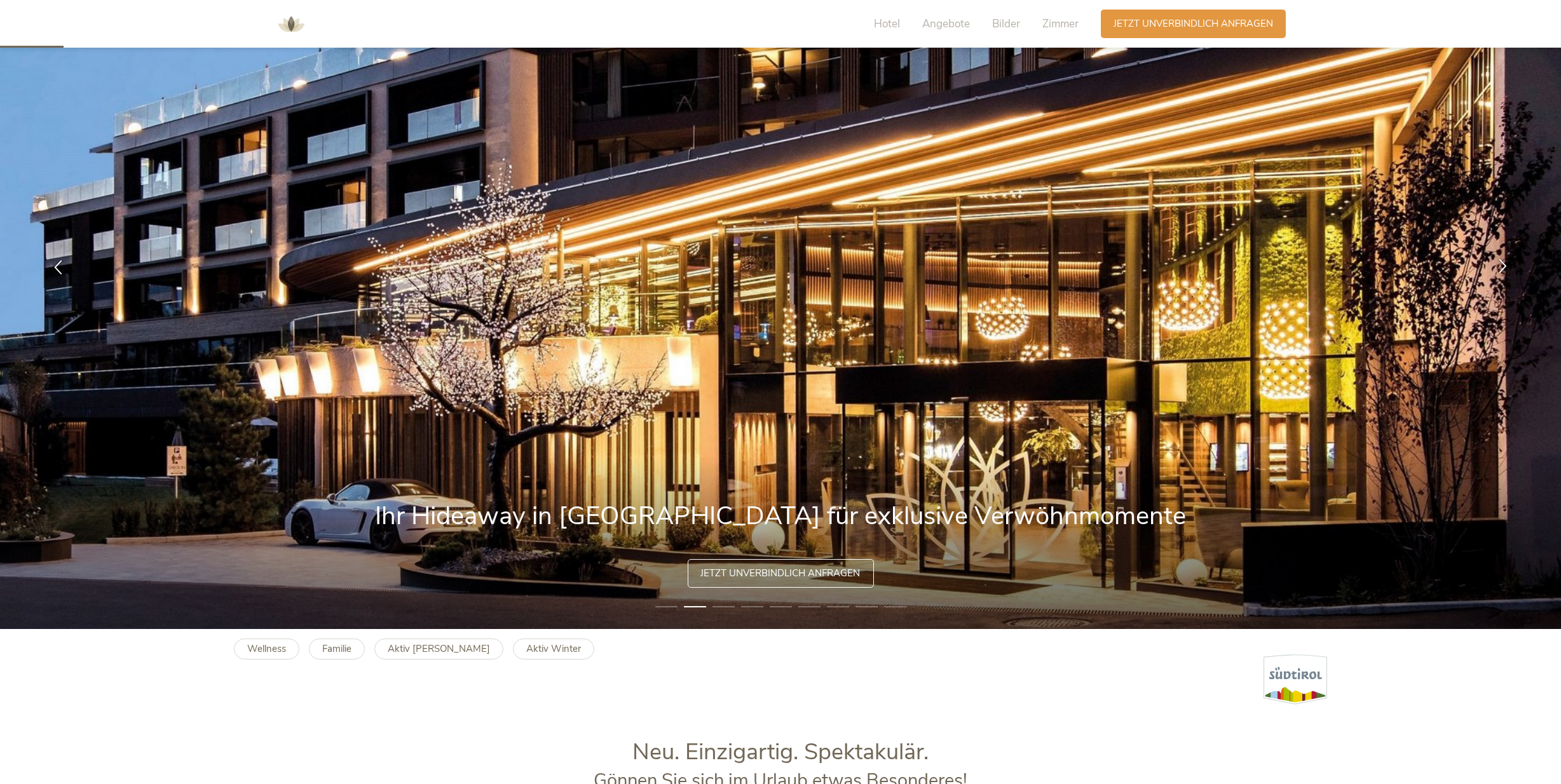
click at [1500, 261] on icon at bounding box center [1503, 266] width 15 height 15
click at [1503, 264] on icon at bounding box center [1503, 266] width 15 height 15
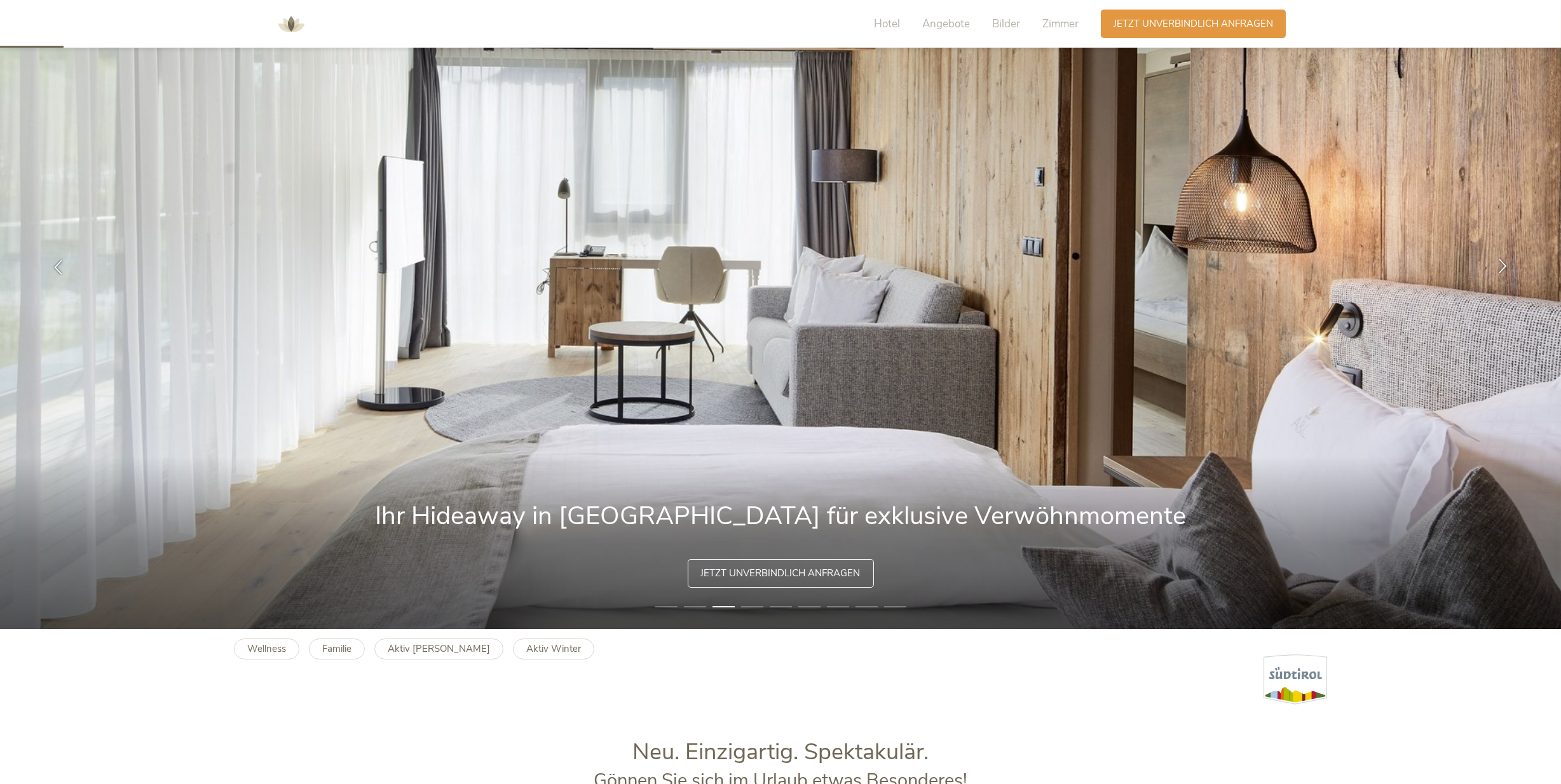
click at [1503, 264] on icon at bounding box center [1503, 266] width 15 height 15
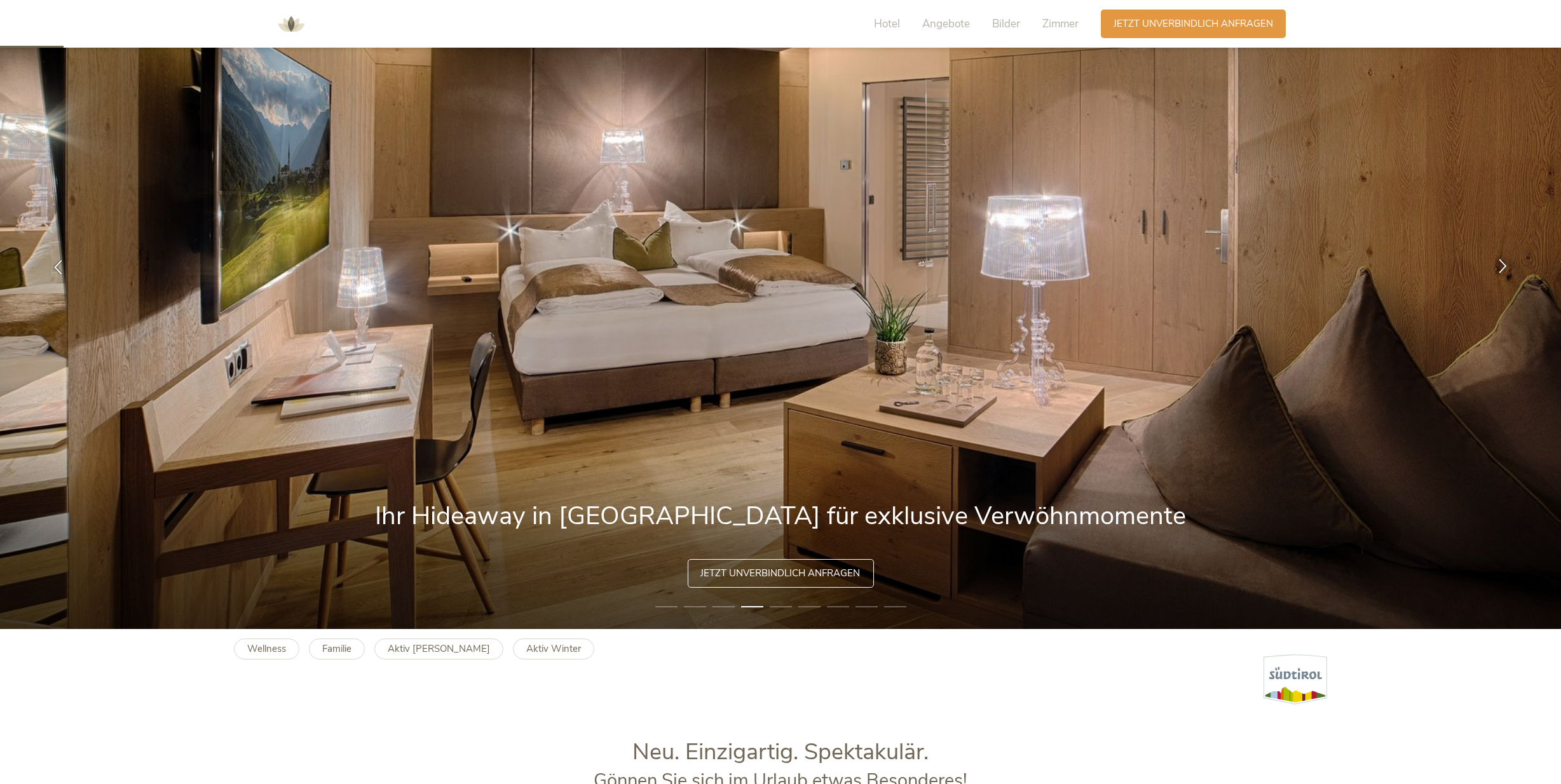
click at [1503, 264] on icon at bounding box center [1503, 266] width 15 height 15
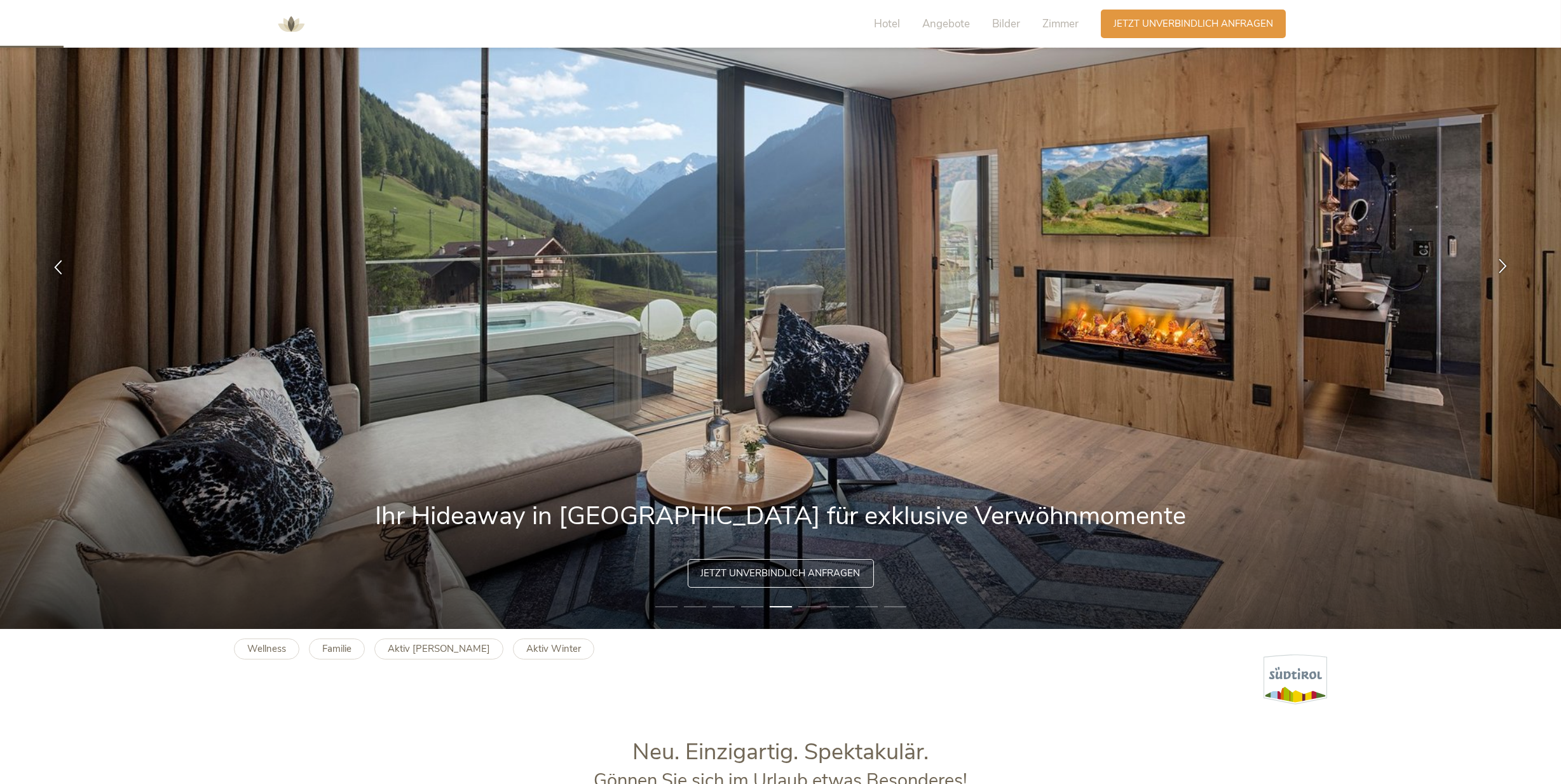
click at [1503, 264] on icon at bounding box center [1503, 266] width 15 height 15
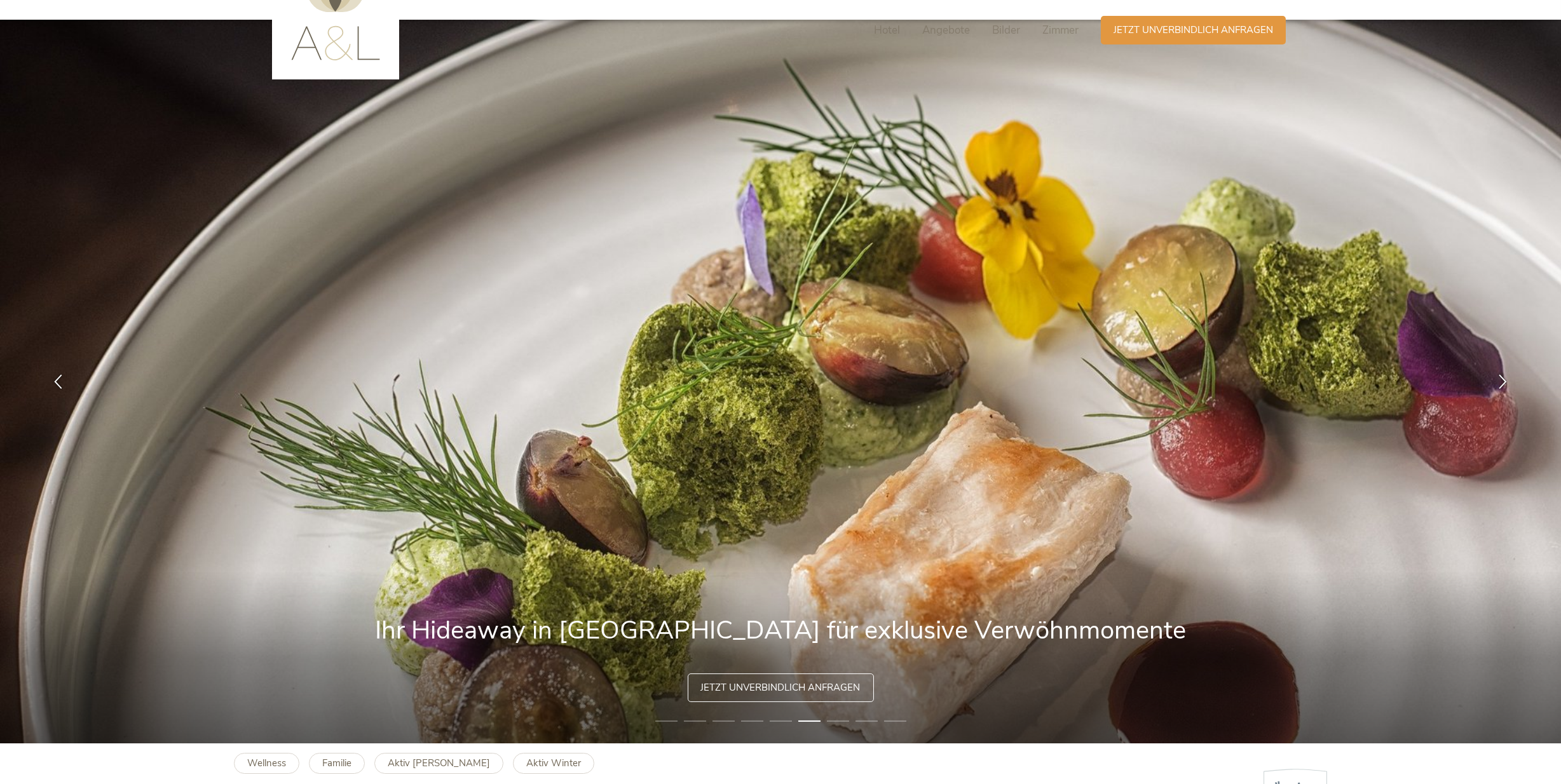
scroll to position [0, 0]
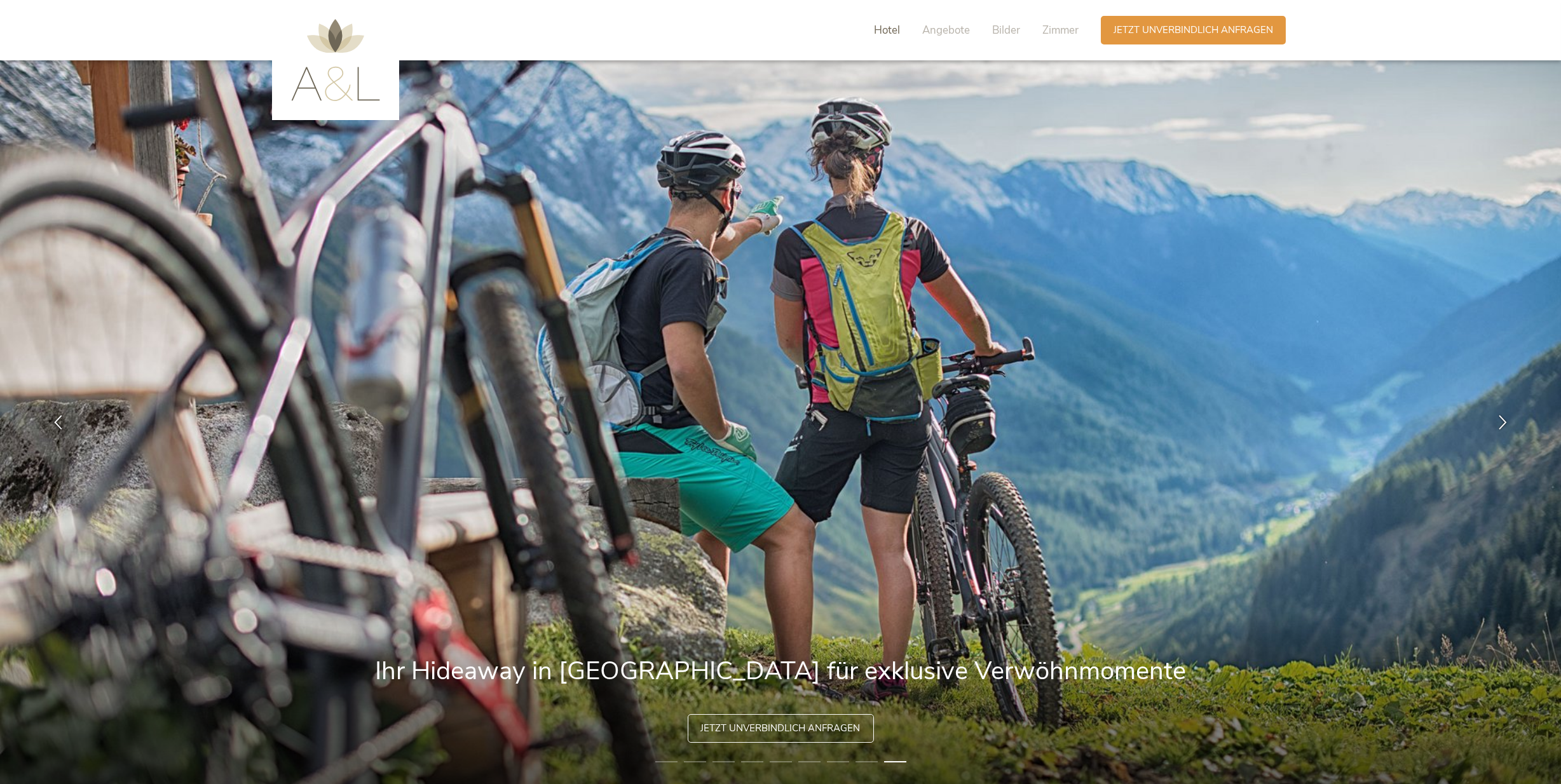
click at [885, 27] on span "Hotel" at bounding box center [887, 30] width 26 height 15
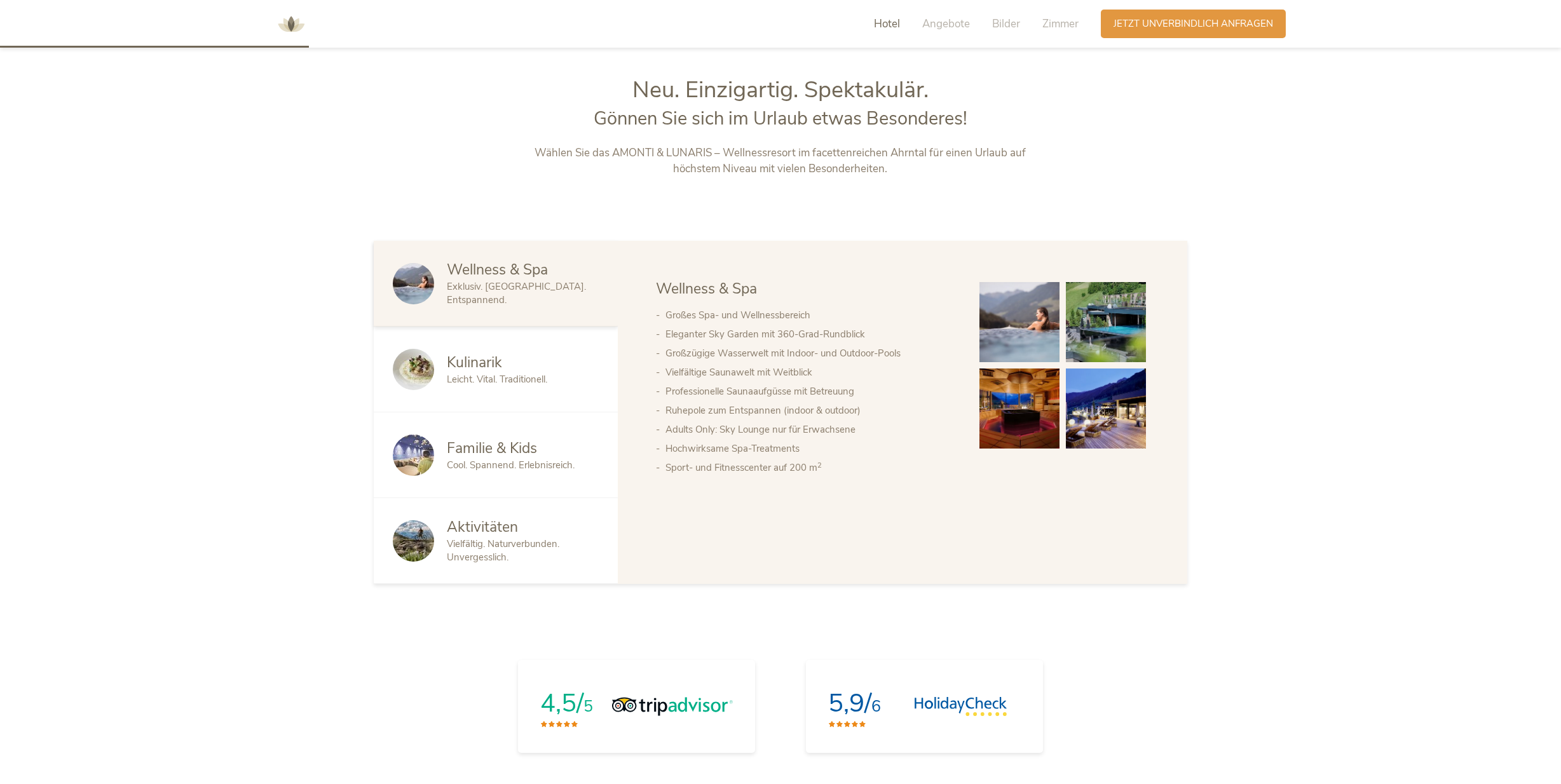
scroll to position [827, 0]
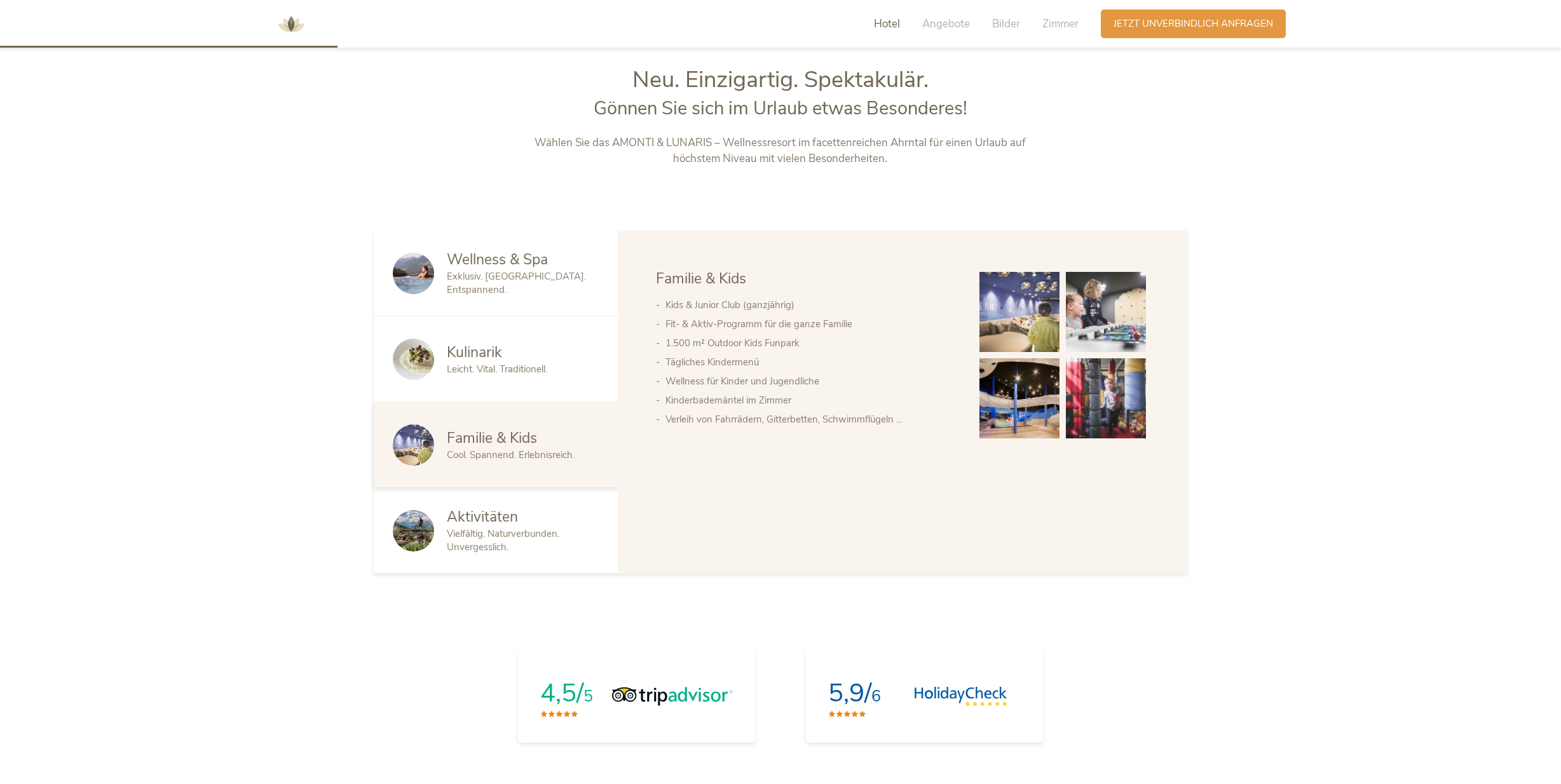
click at [1027, 419] on img at bounding box center [1020, 398] width 80 height 80
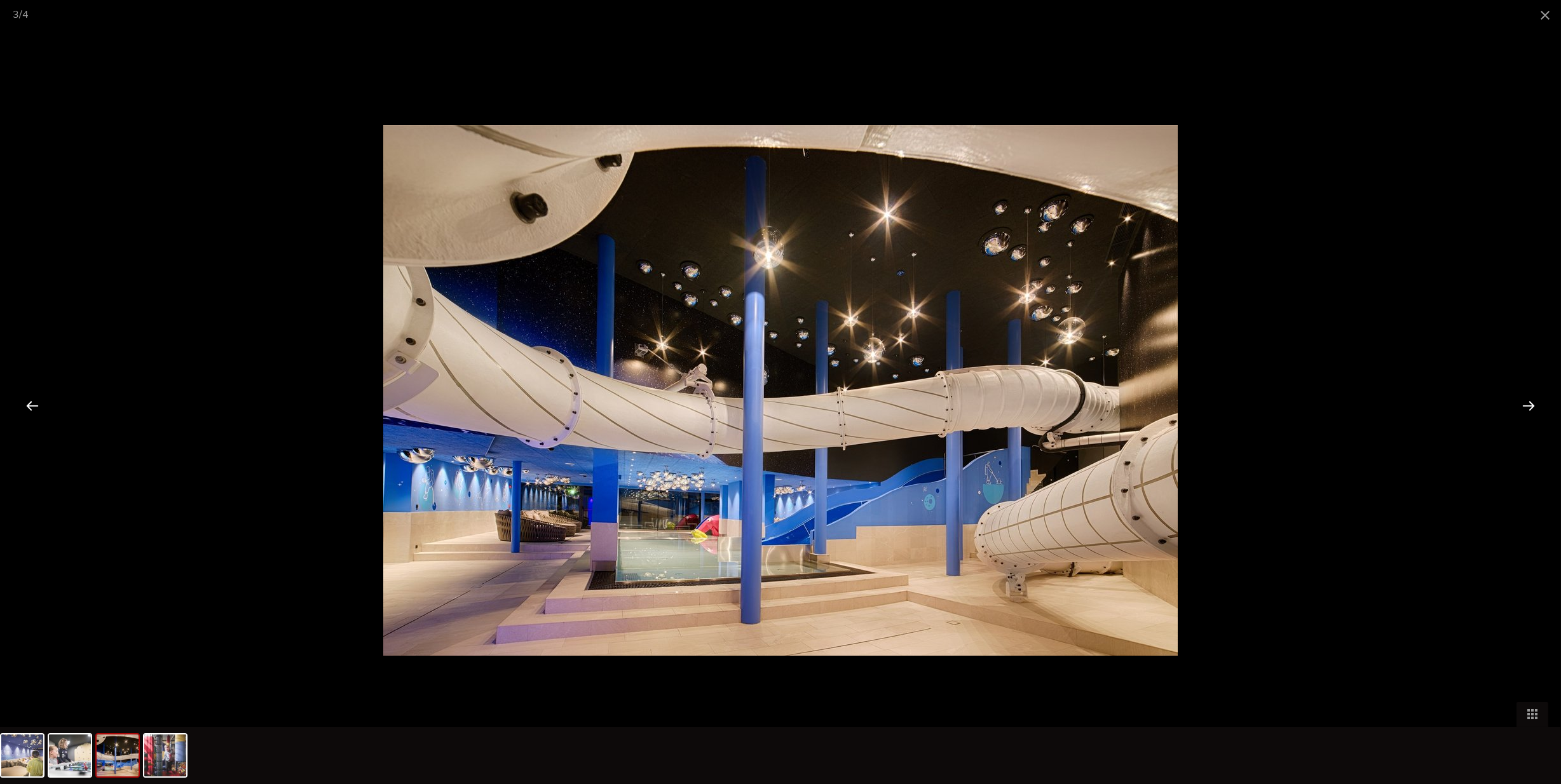
click at [1525, 403] on div at bounding box center [1529, 405] width 39 height 39
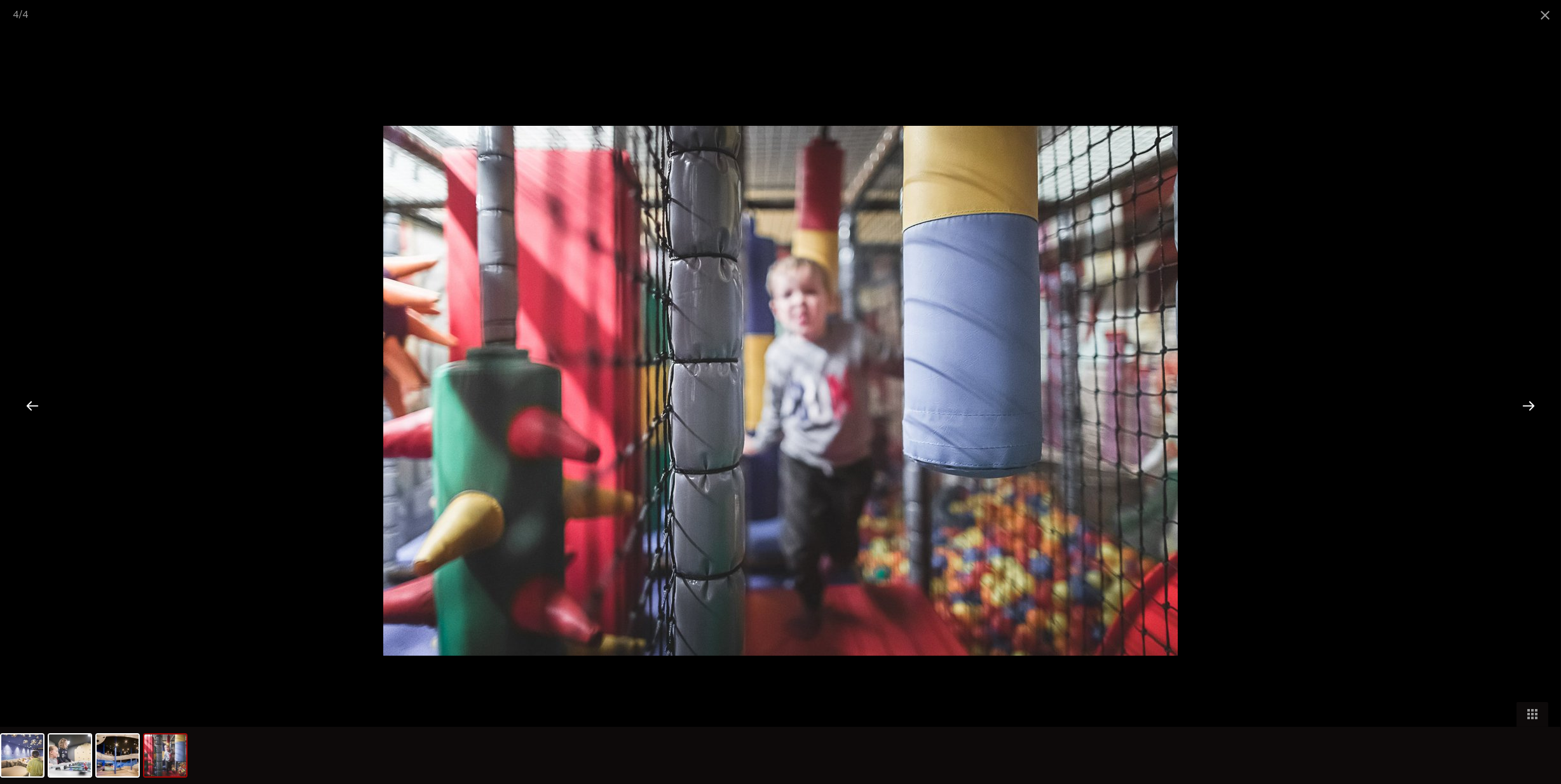
click at [1525, 403] on div at bounding box center [1529, 405] width 39 height 39
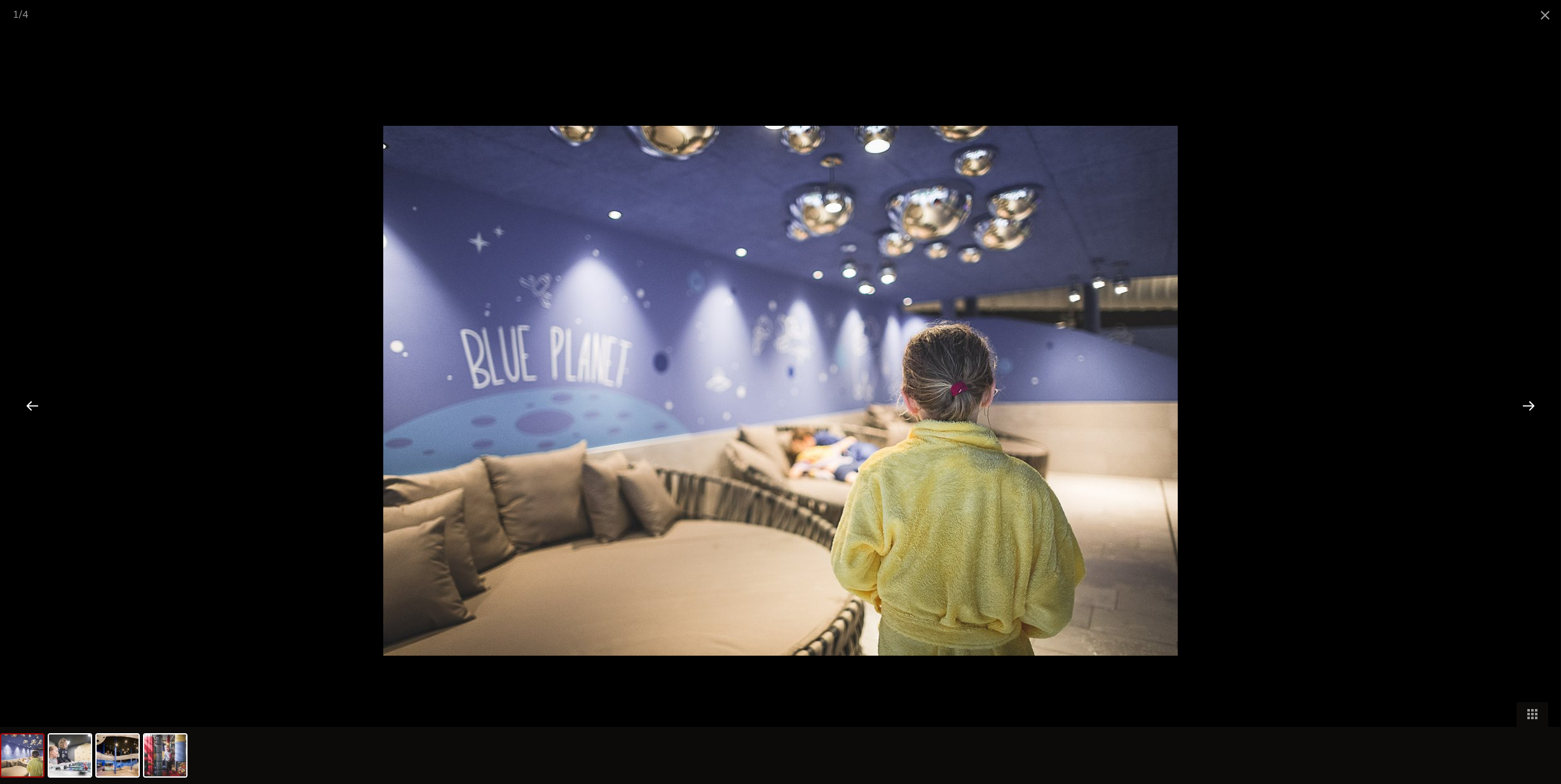
click at [1525, 403] on div at bounding box center [1529, 405] width 39 height 39
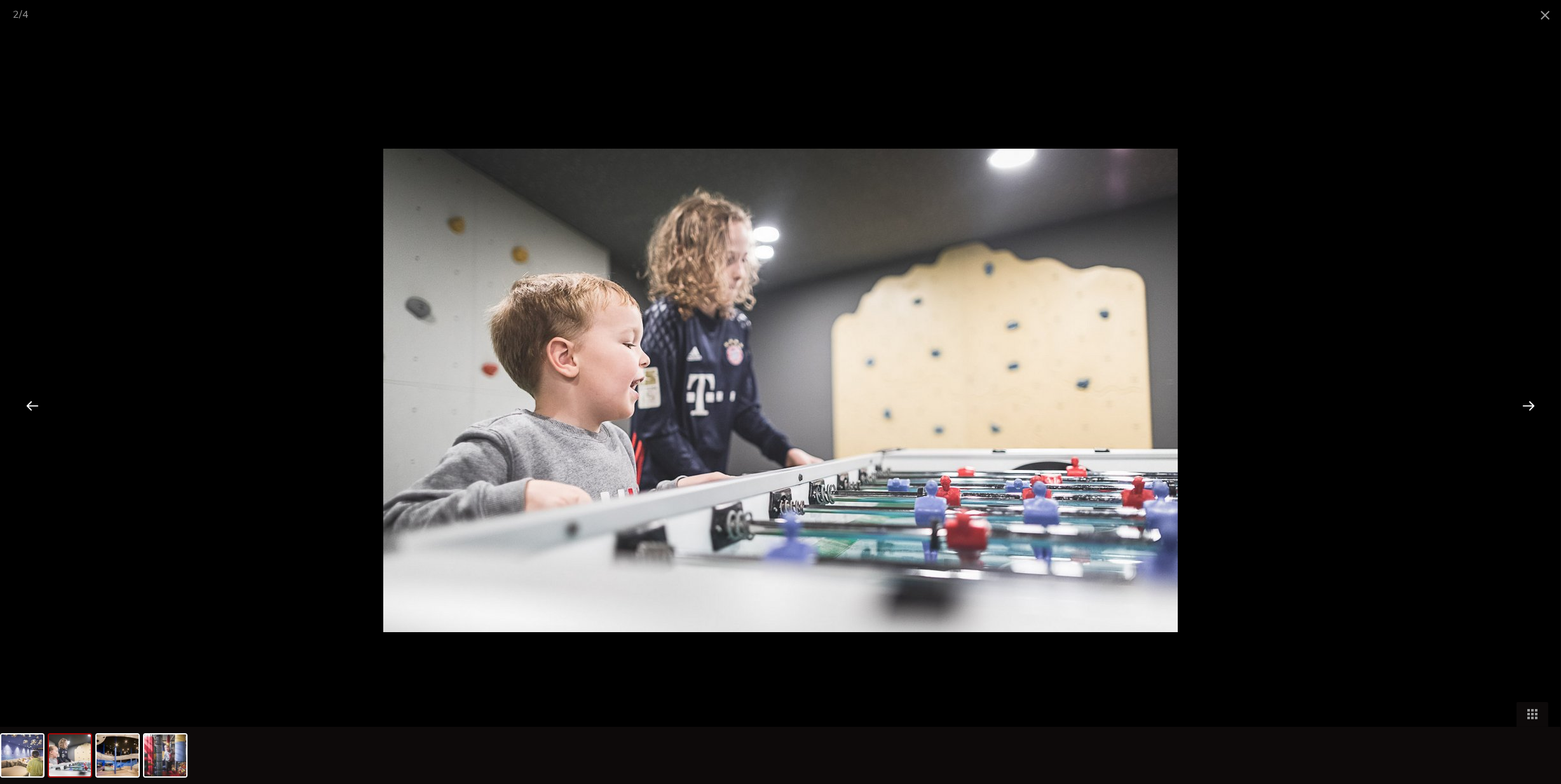
click at [1525, 403] on div at bounding box center [1529, 405] width 39 height 39
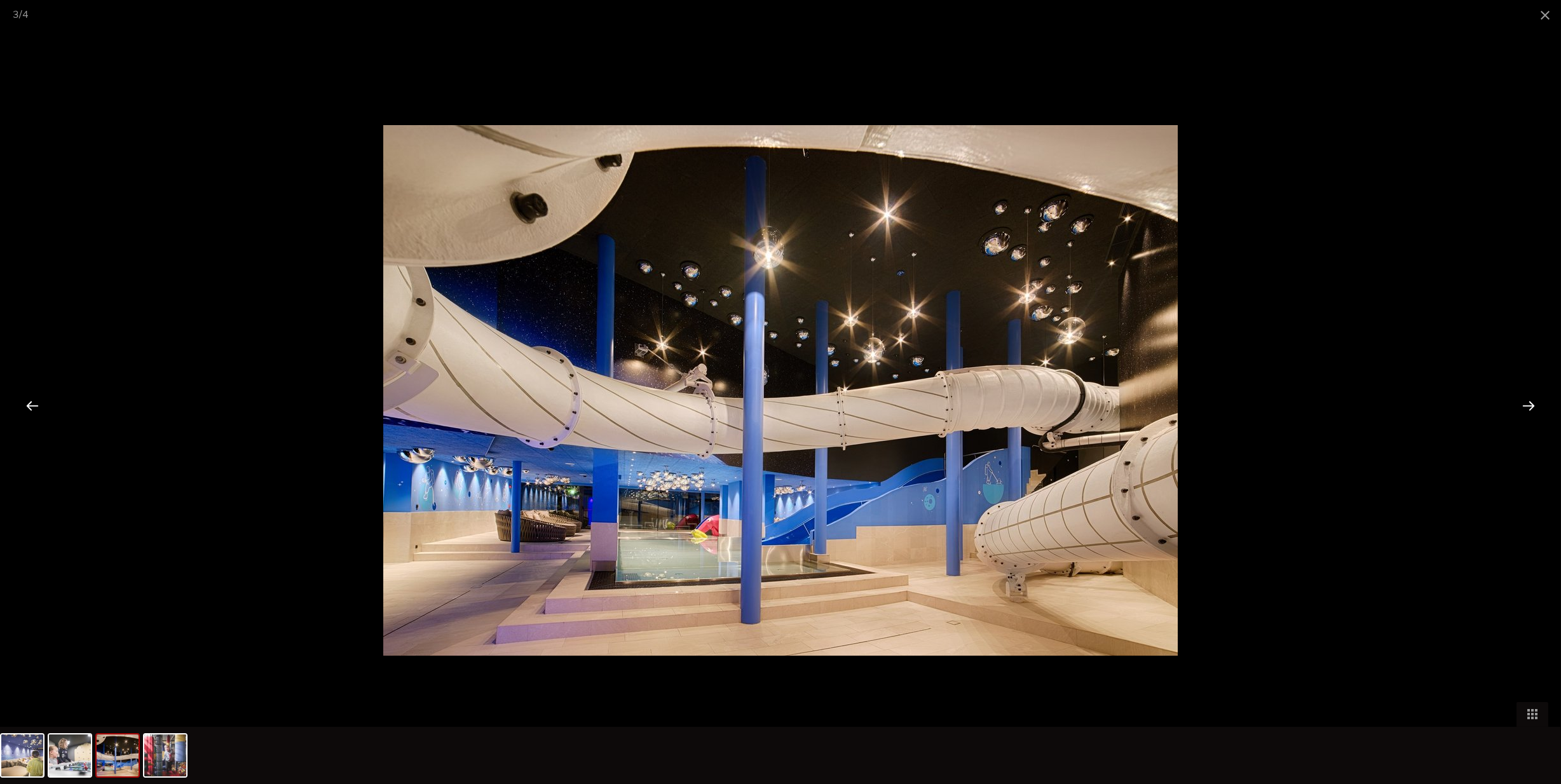
click at [1525, 403] on div at bounding box center [1529, 405] width 39 height 39
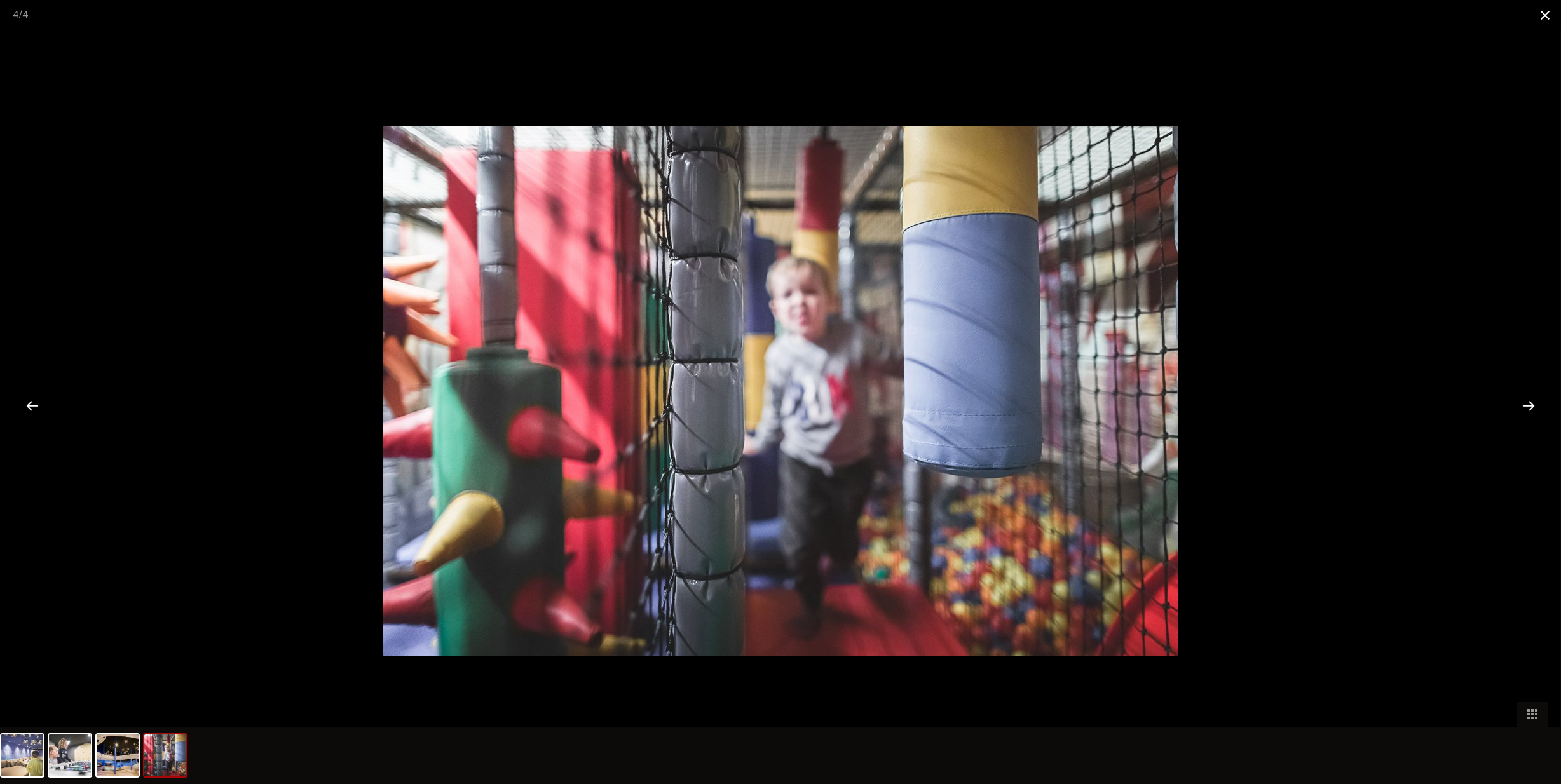
click at [1536, 14] on span at bounding box center [1545, 15] width 32 height 30
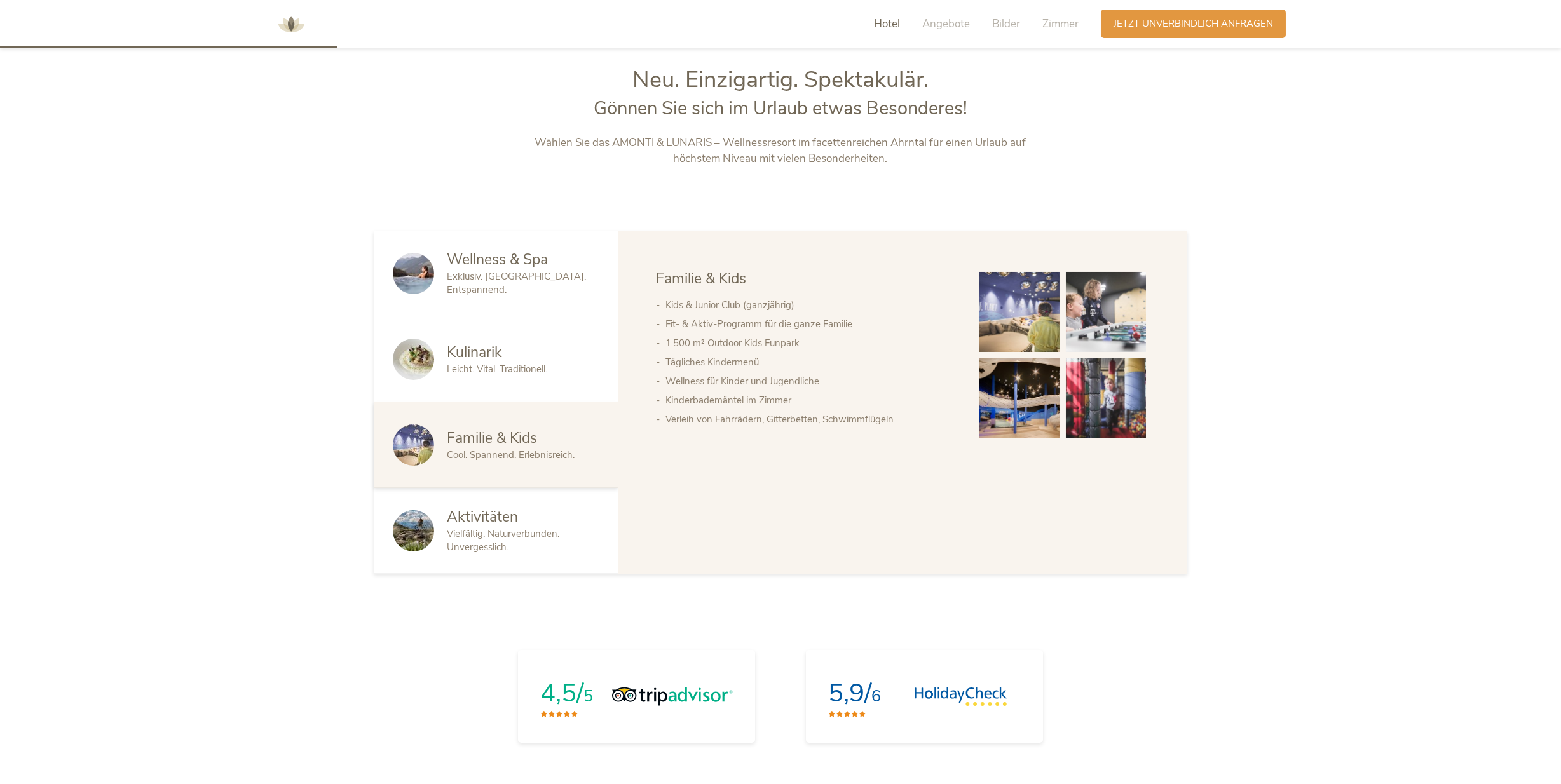
click at [541, 277] on span "Exklusiv. [GEOGRAPHIC_DATA]. Entspannend." at bounding box center [516, 283] width 139 height 26
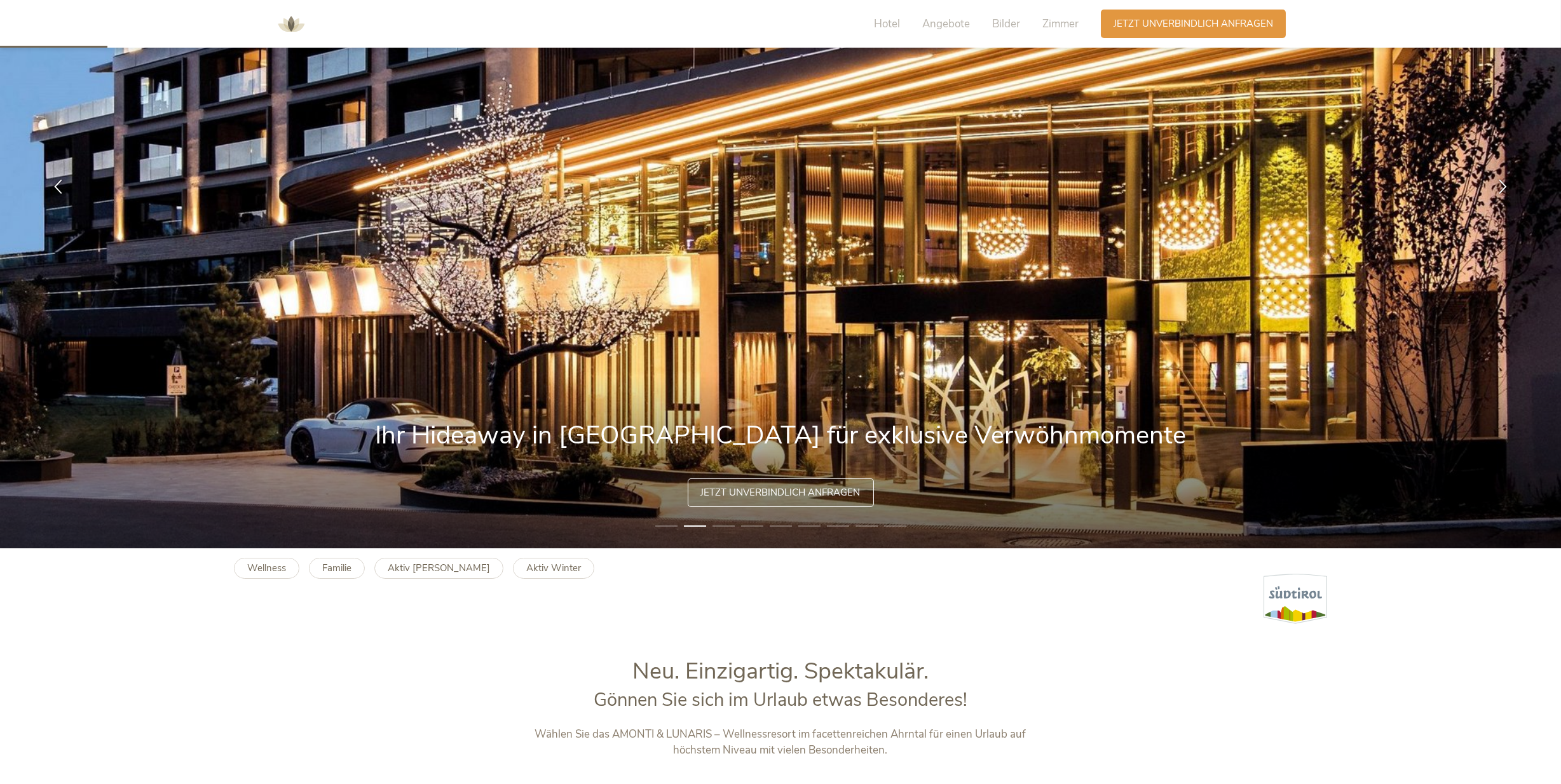
scroll to position [262, 0]
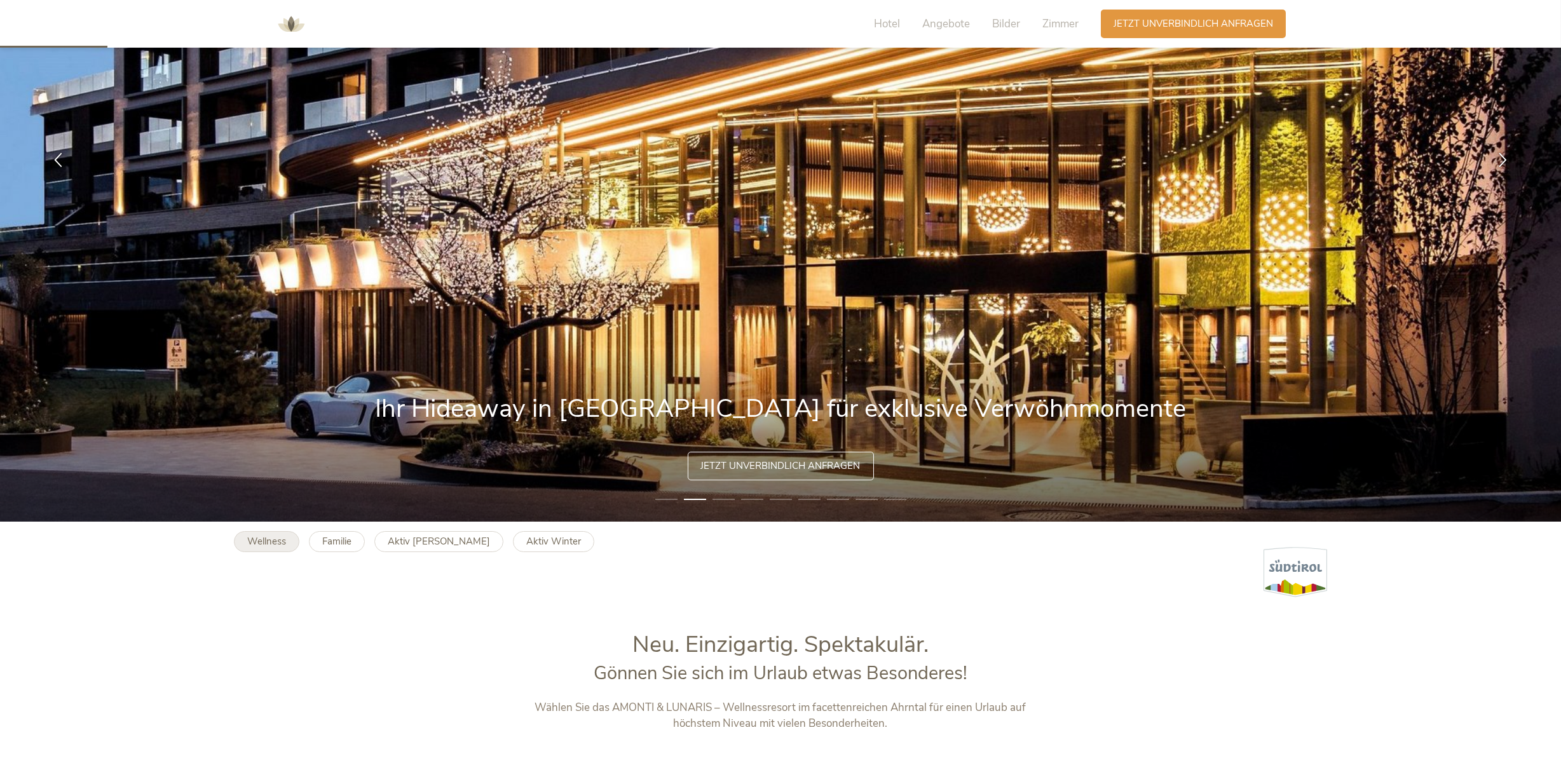
click at [274, 540] on b "Wellness" at bounding box center [266, 542] width 39 height 13
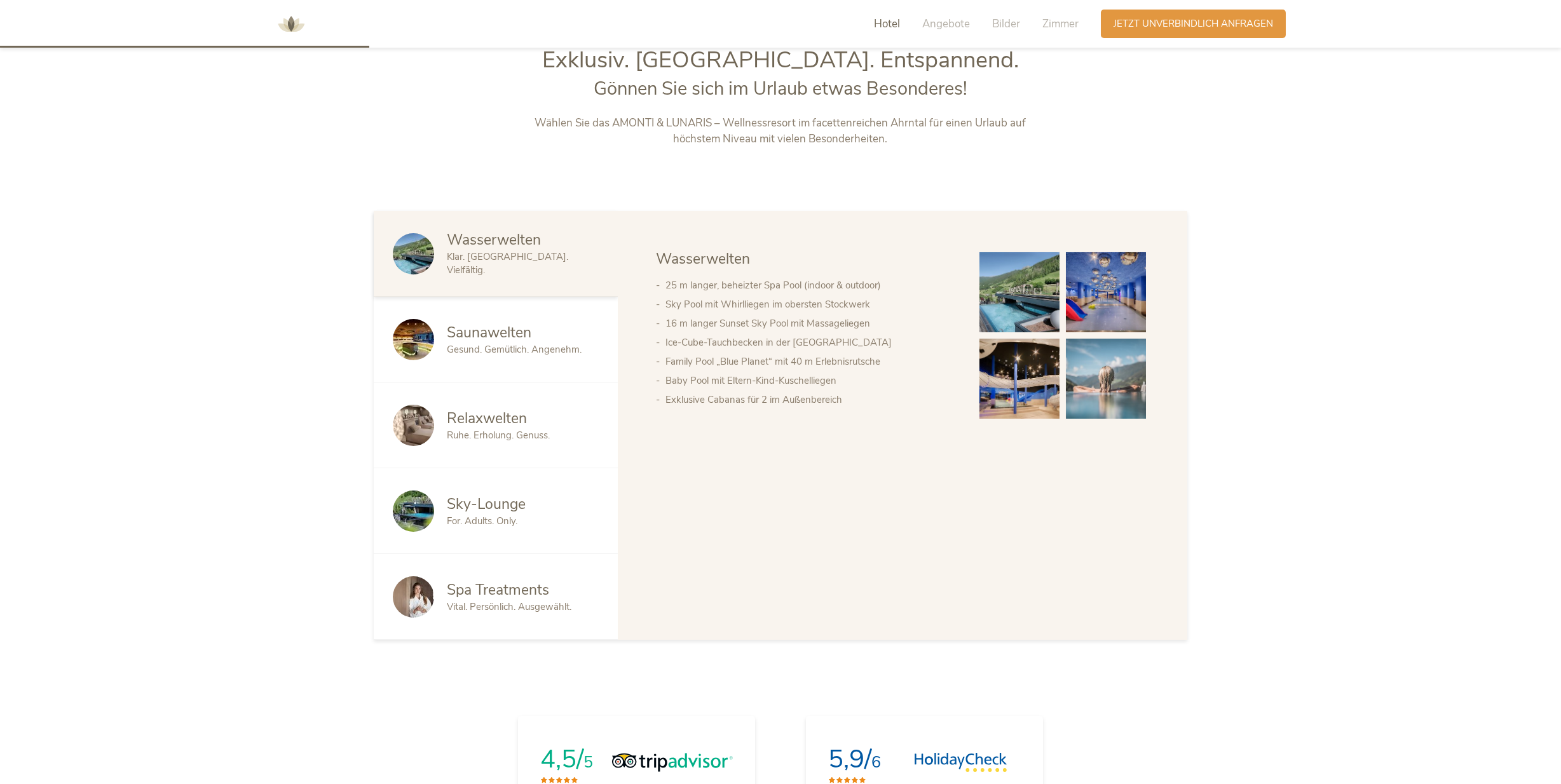
scroll to position [988, 0]
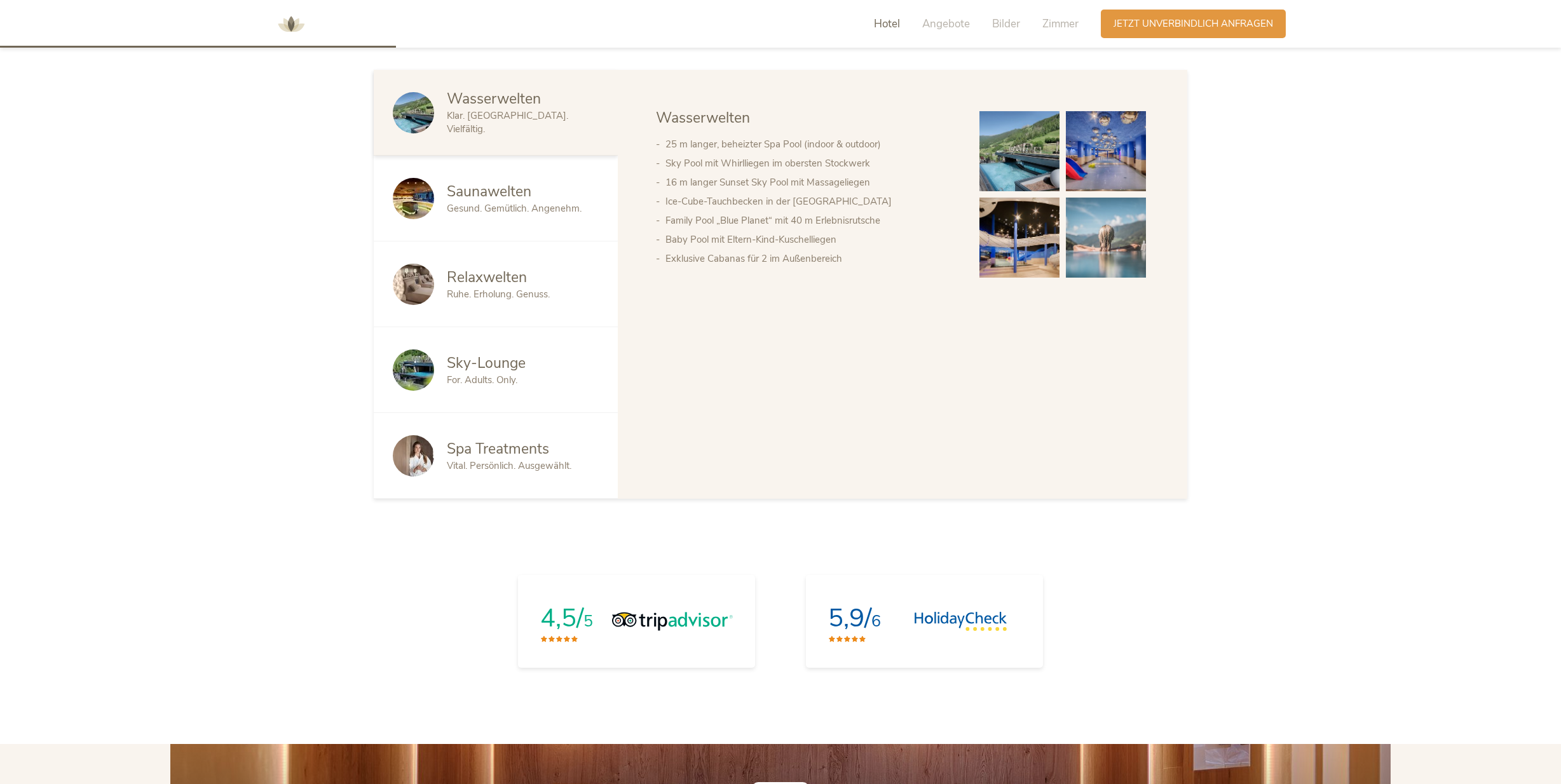
click at [486, 374] on span "For. Adults. Only." at bounding box center [482, 380] width 70 height 13
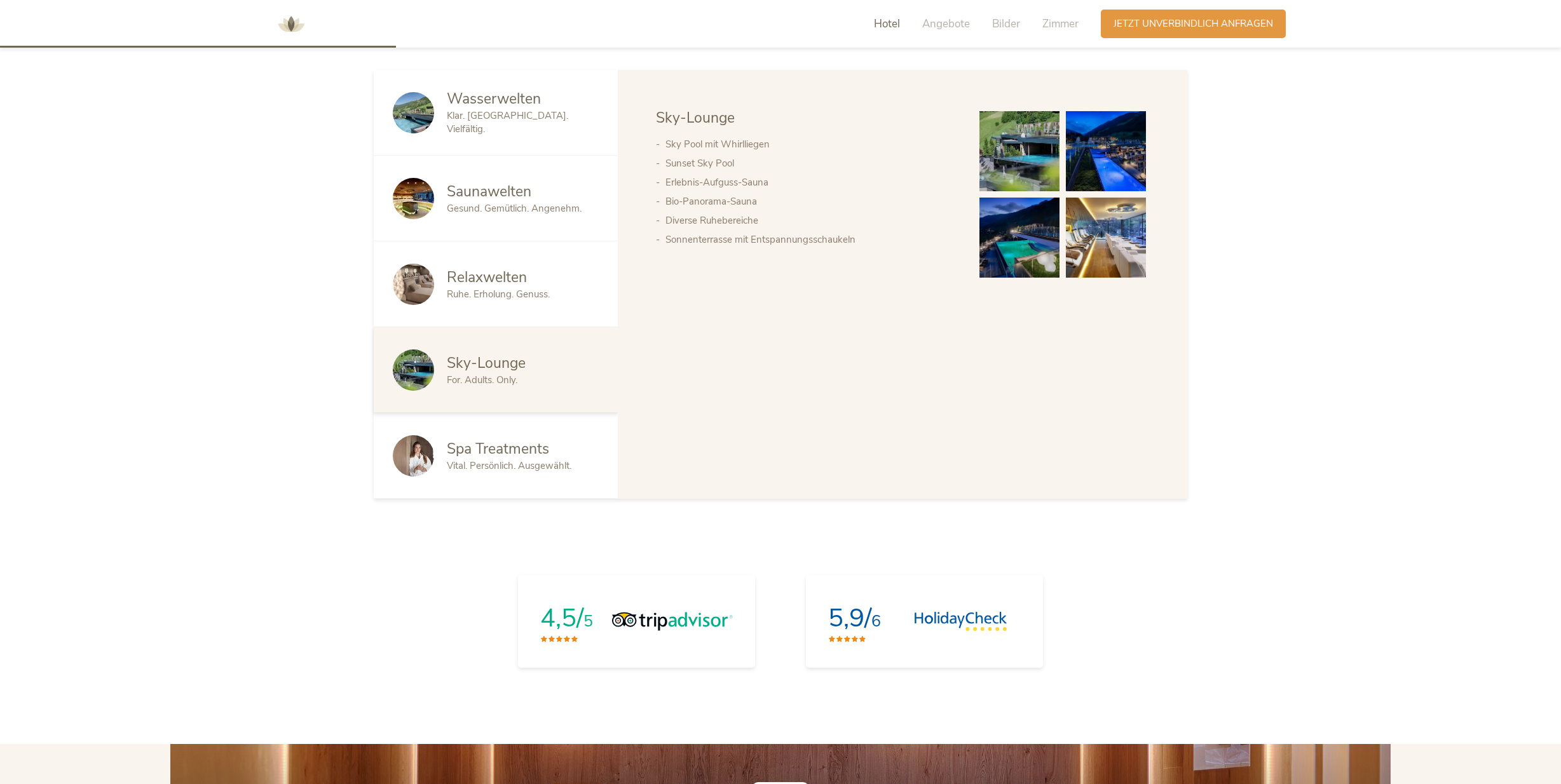
click at [498, 289] on span "Ruhe. Erholung. Genuss." at bounding box center [498, 294] width 103 height 13
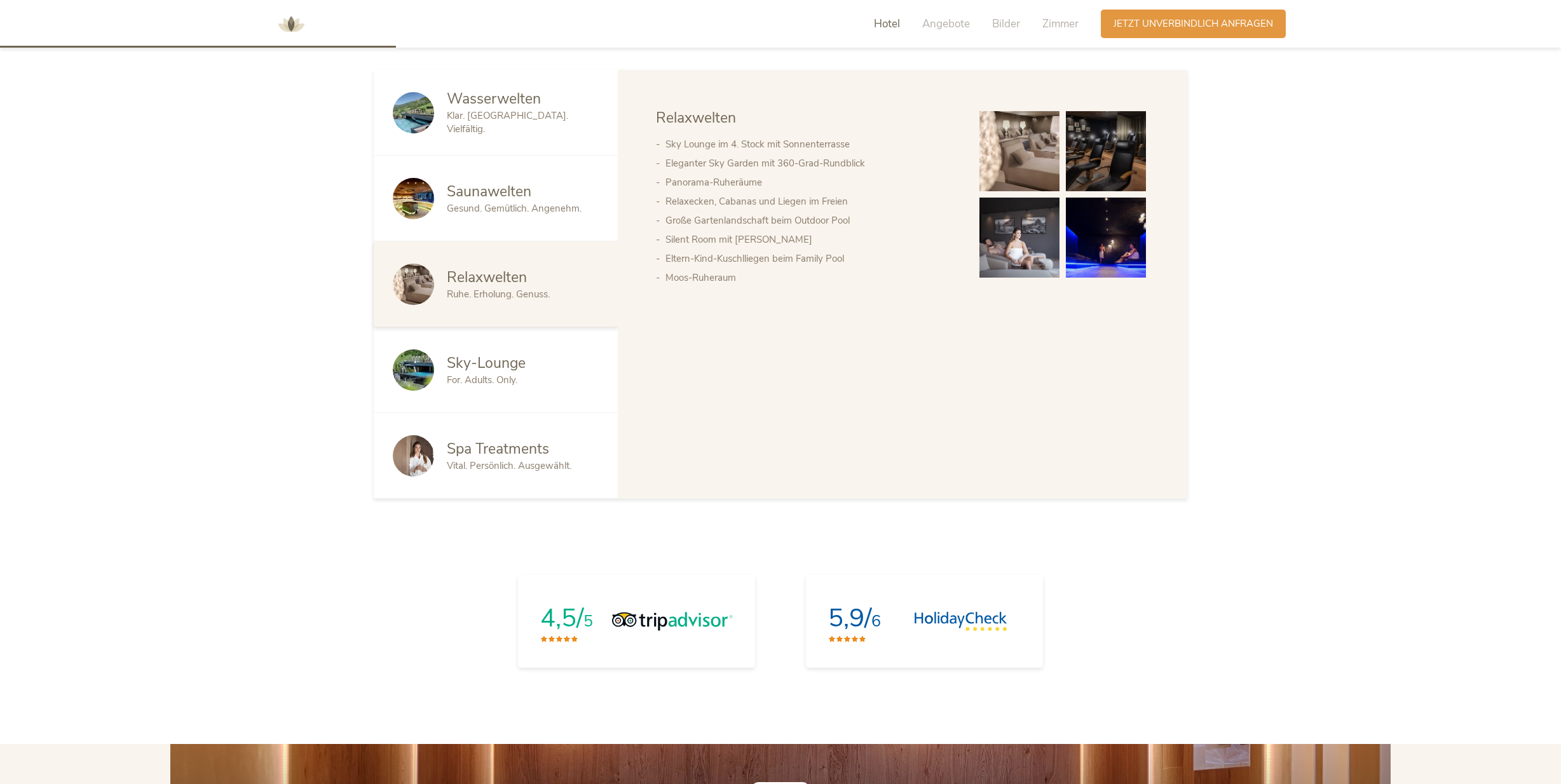
click at [467, 450] on span "Spa Treatments" at bounding box center [498, 449] width 102 height 19
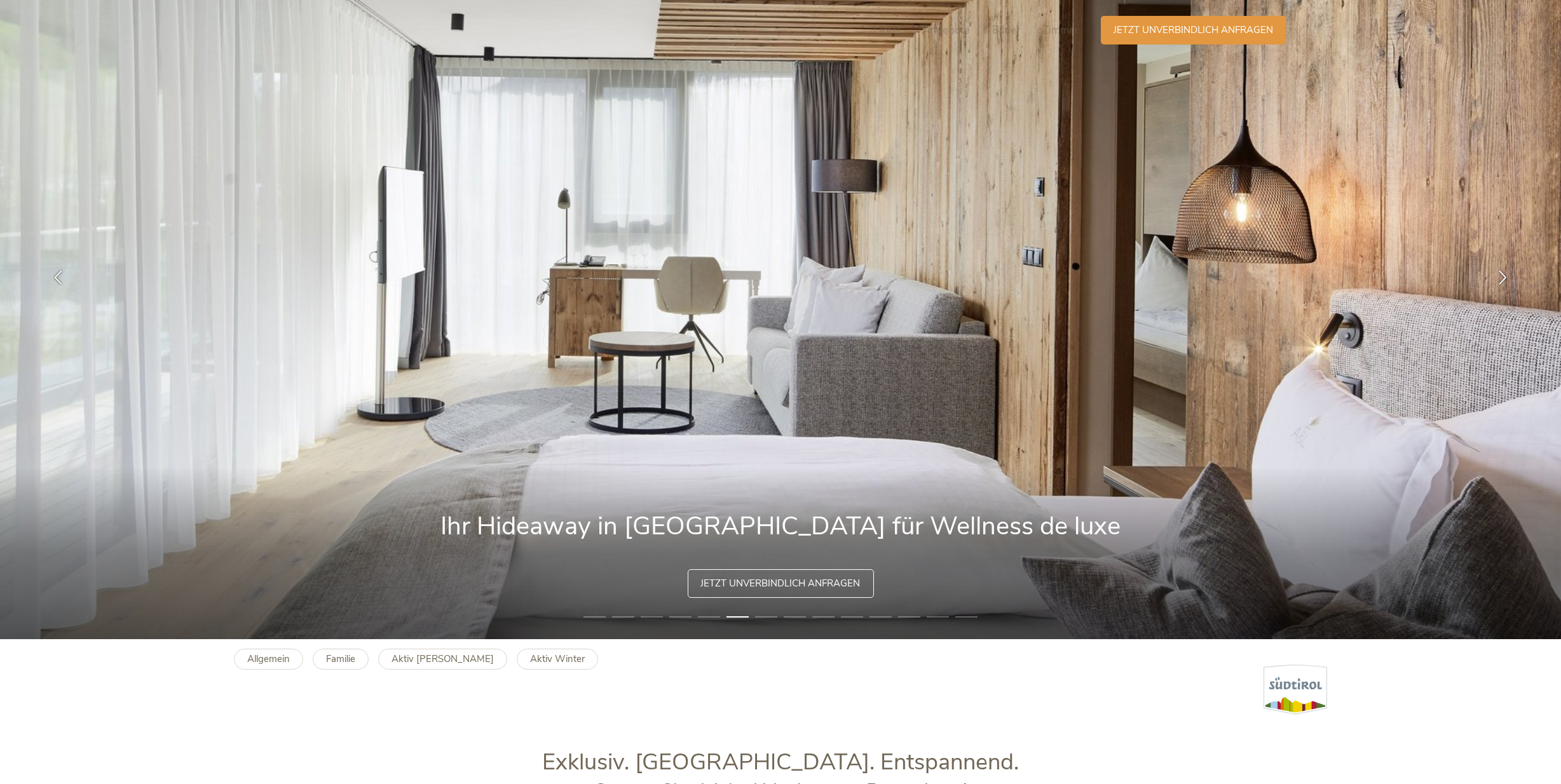
scroll to position [0, 0]
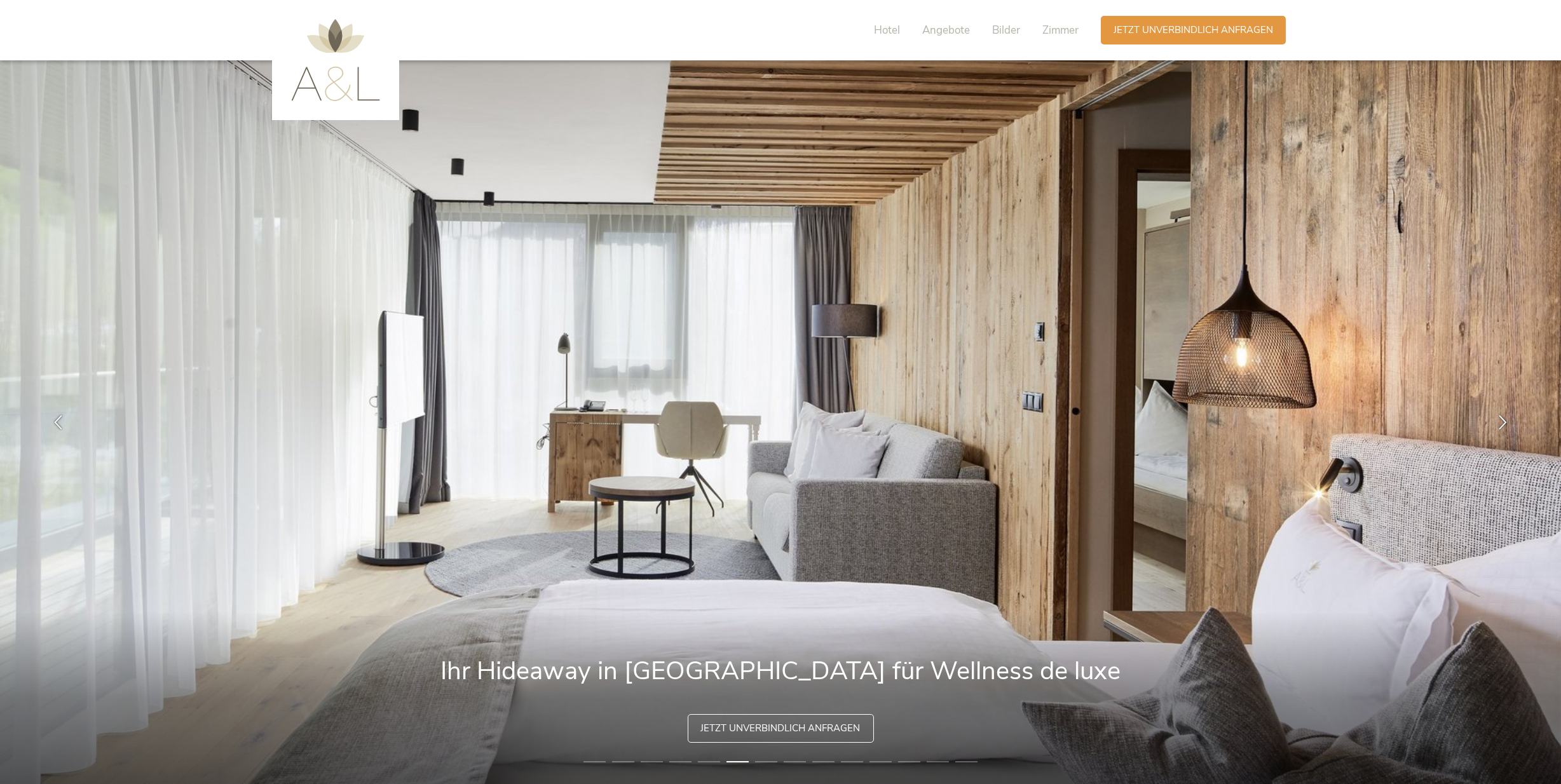
click at [327, 27] on img at bounding box center [336, 59] width 89 height 82
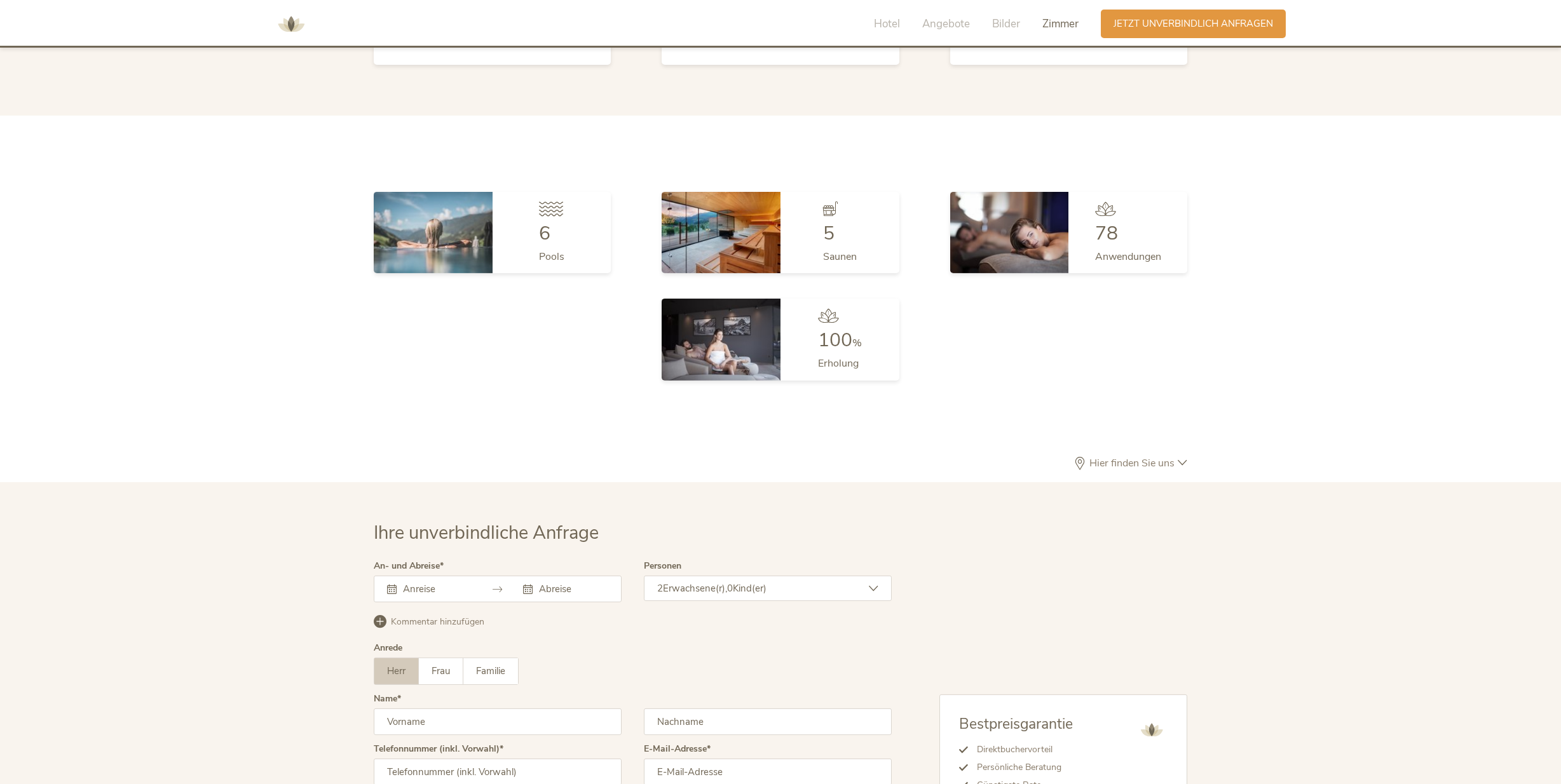
scroll to position [3899, 0]
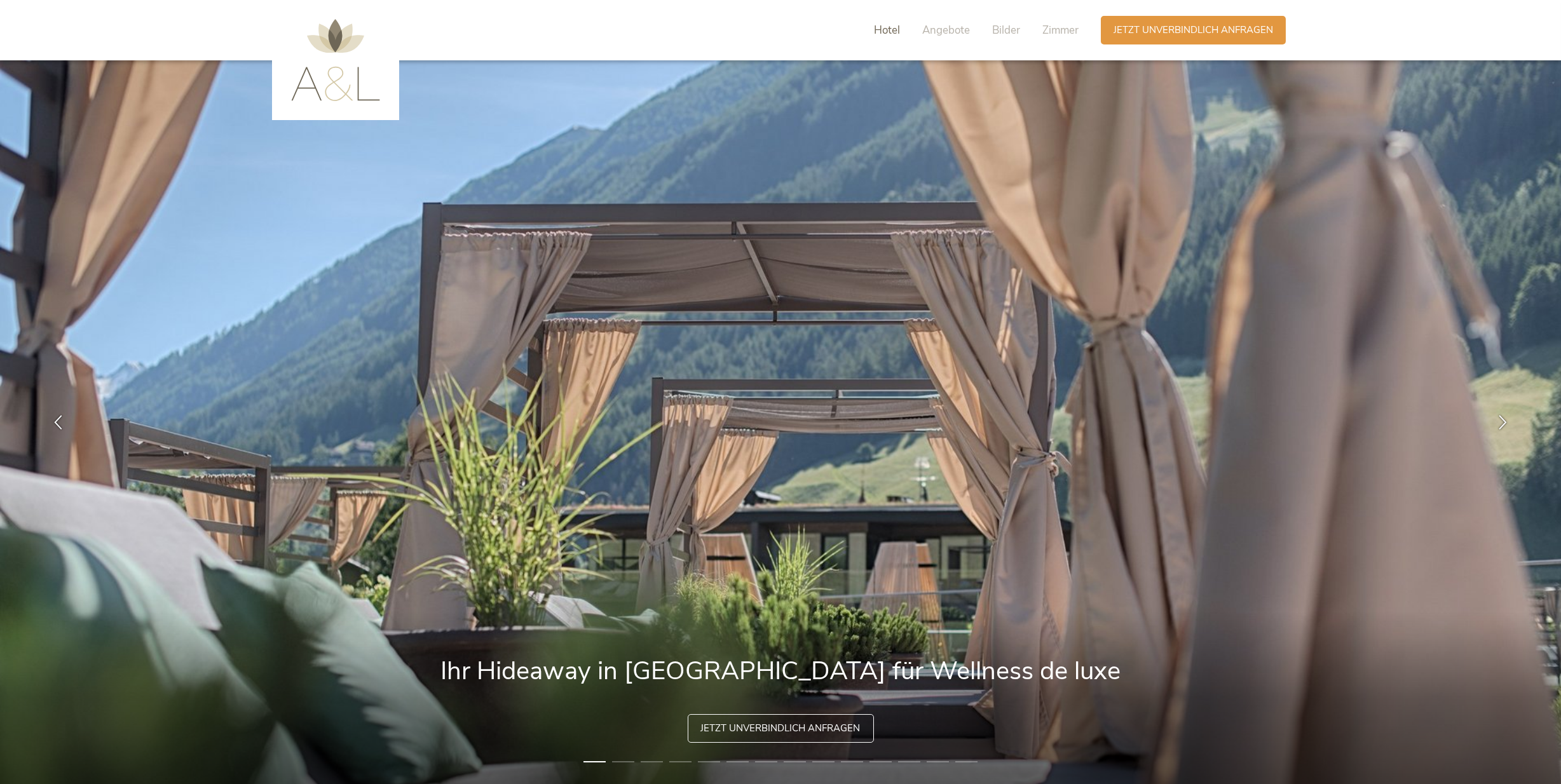
click at [886, 29] on span "Hotel" at bounding box center [887, 30] width 26 height 15
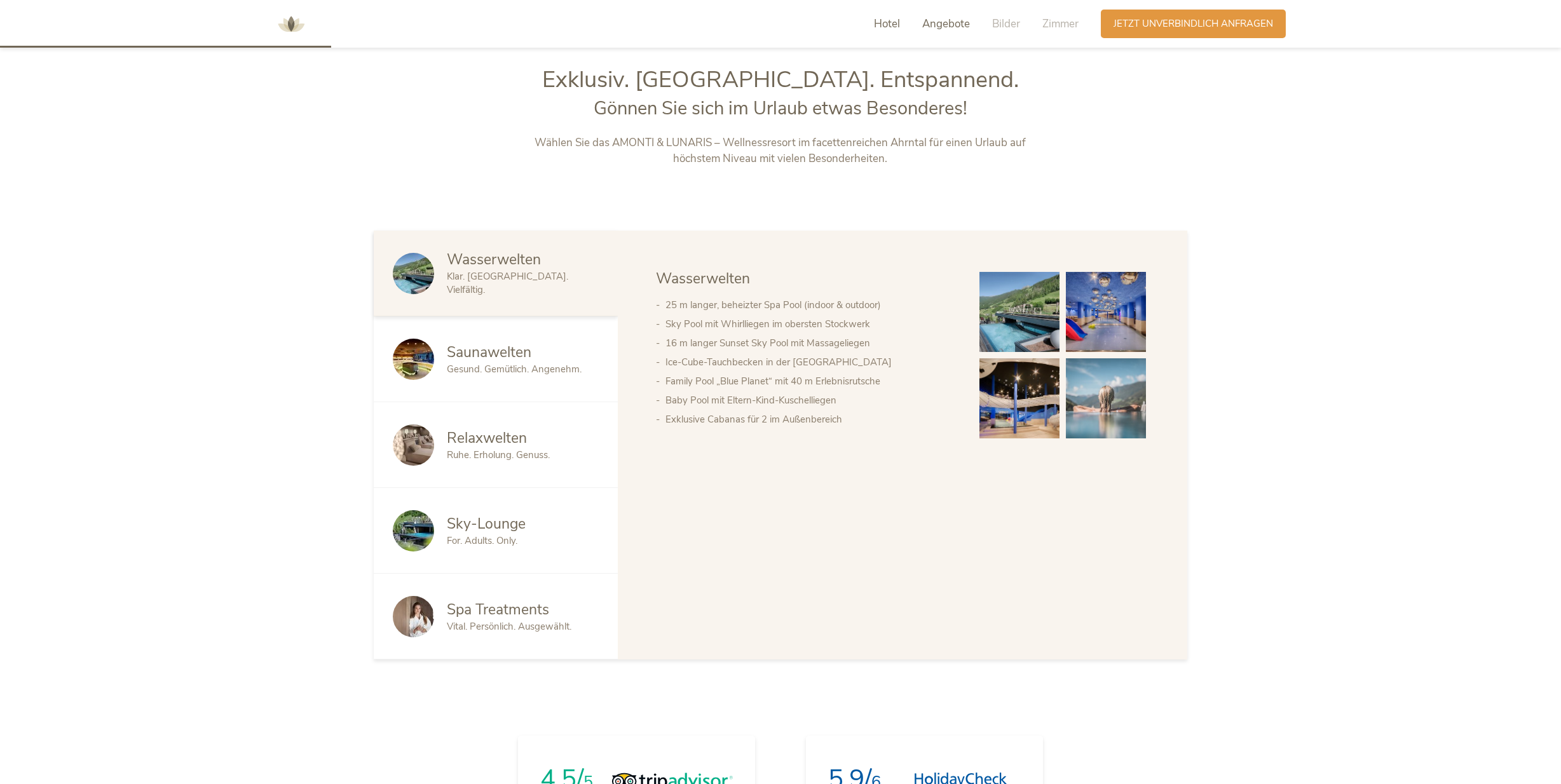
click at [930, 29] on span "Angebote" at bounding box center [946, 24] width 48 height 15
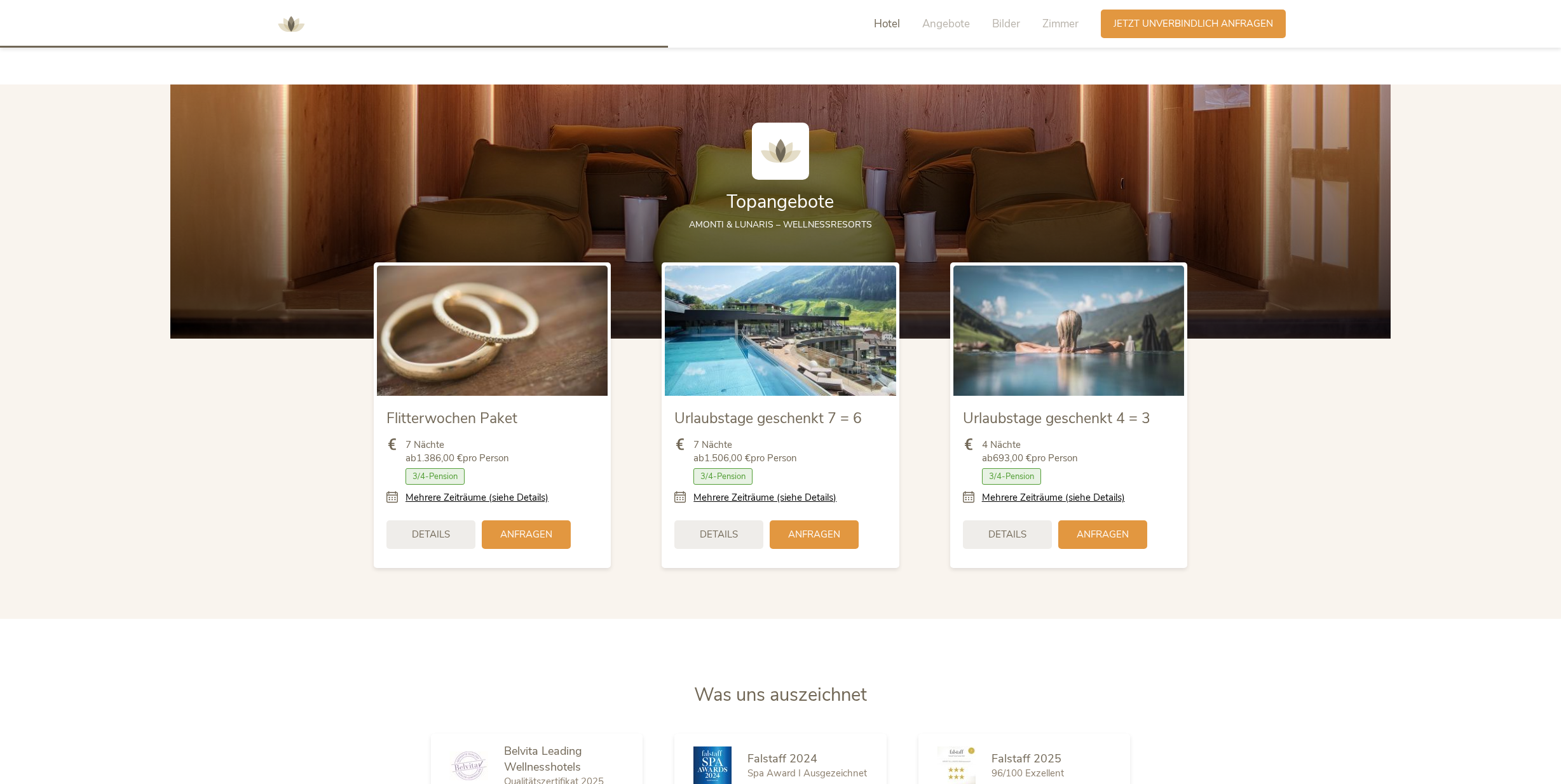
scroll to position [1669, 0]
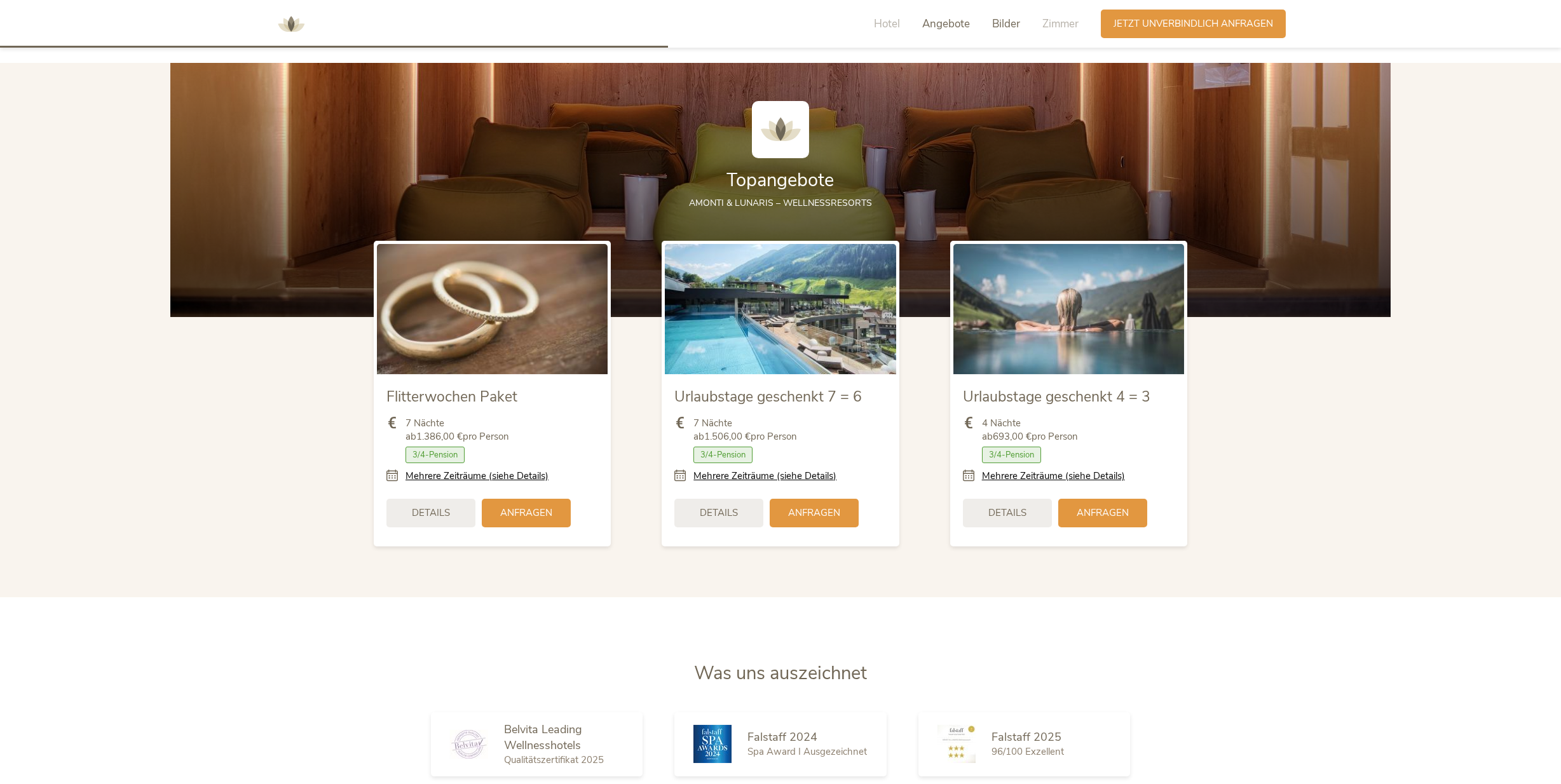
click at [1002, 19] on span "Bilder" at bounding box center [1006, 24] width 28 height 15
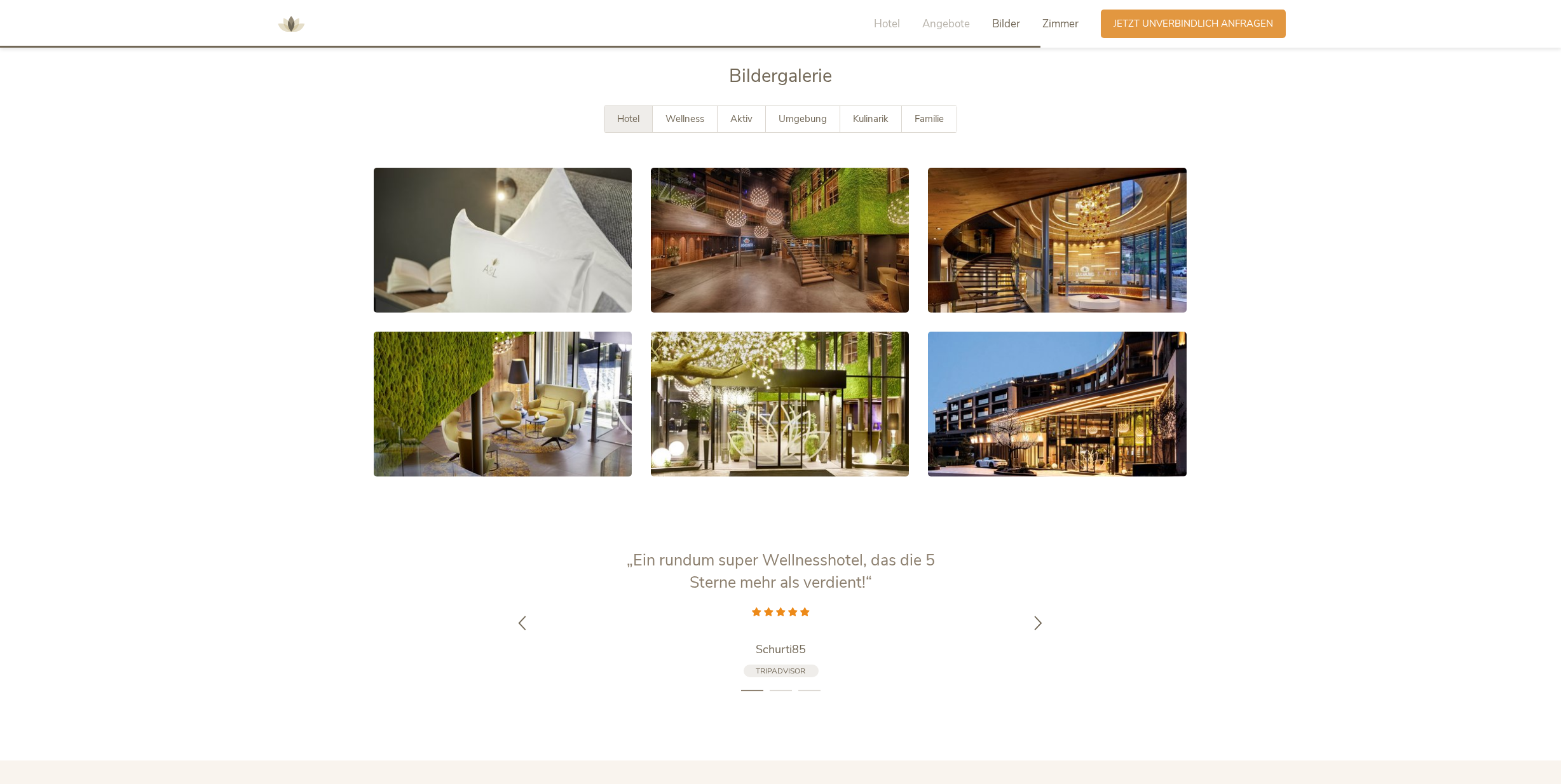
click at [1061, 22] on span "Zimmer" at bounding box center [1060, 24] width 36 height 15
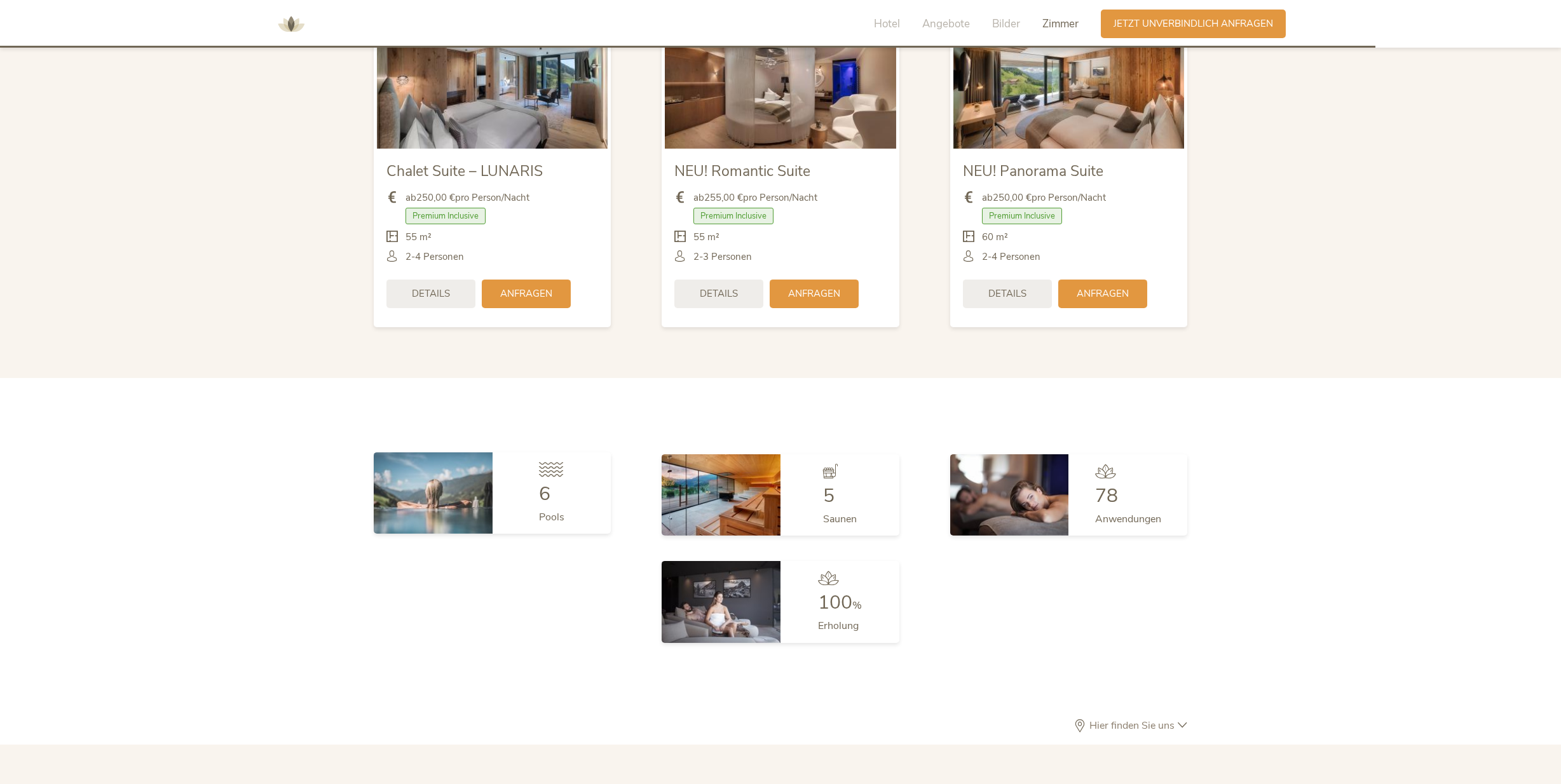
click at [546, 474] on icon at bounding box center [551, 469] width 24 height 15
click at [543, 516] on span "Pools" at bounding box center [552, 517] width 25 height 14
click at [555, 513] on span "Pools" at bounding box center [552, 517] width 25 height 14
click at [747, 508] on img at bounding box center [721, 493] width 119 height 81
click at [559, 492] on div "6" at bounding box center [552, 494] width 25 height 19
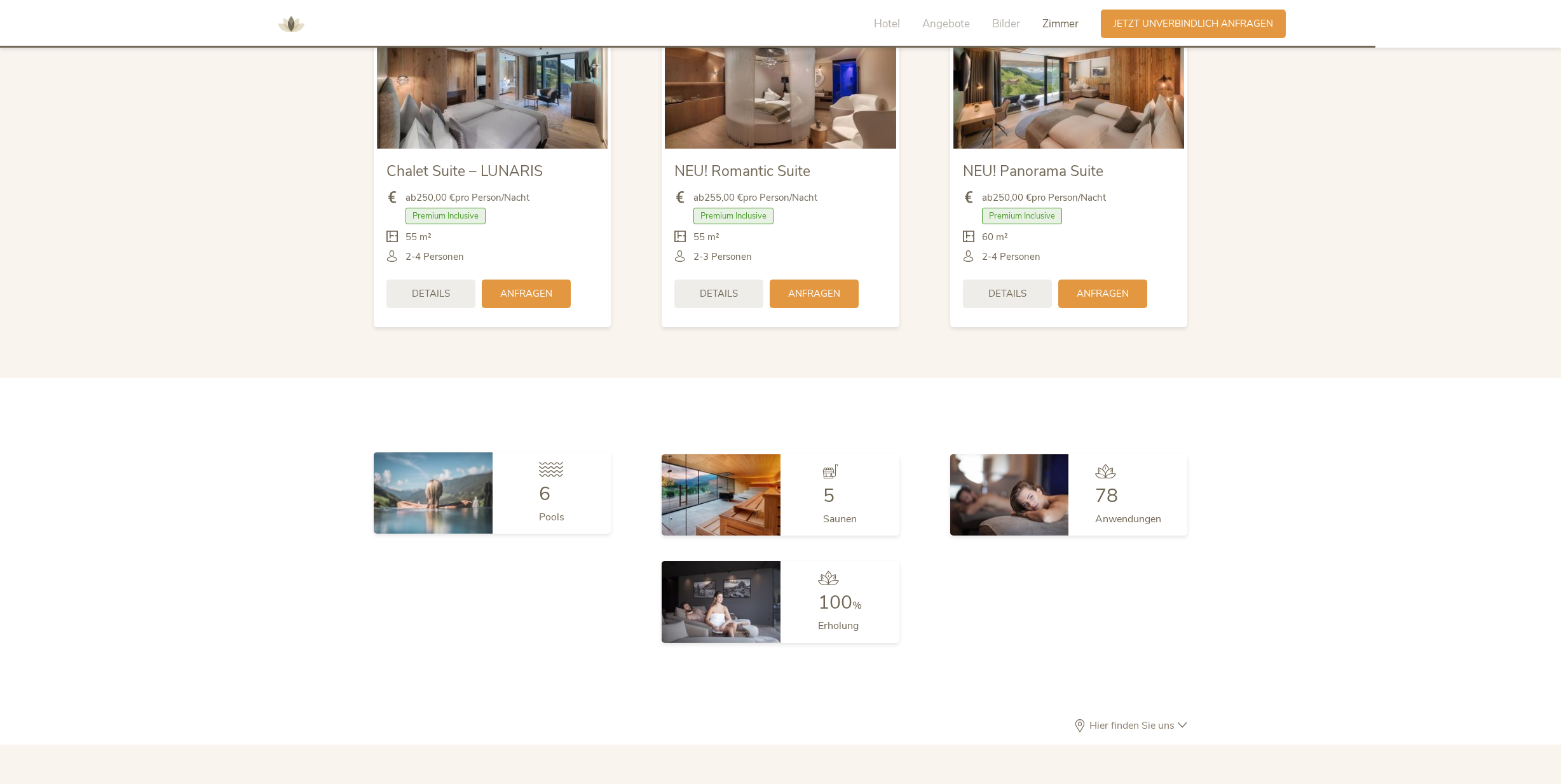
click at [559, 492] on div "6" at bounding box center [552, 494] width 25 height 19
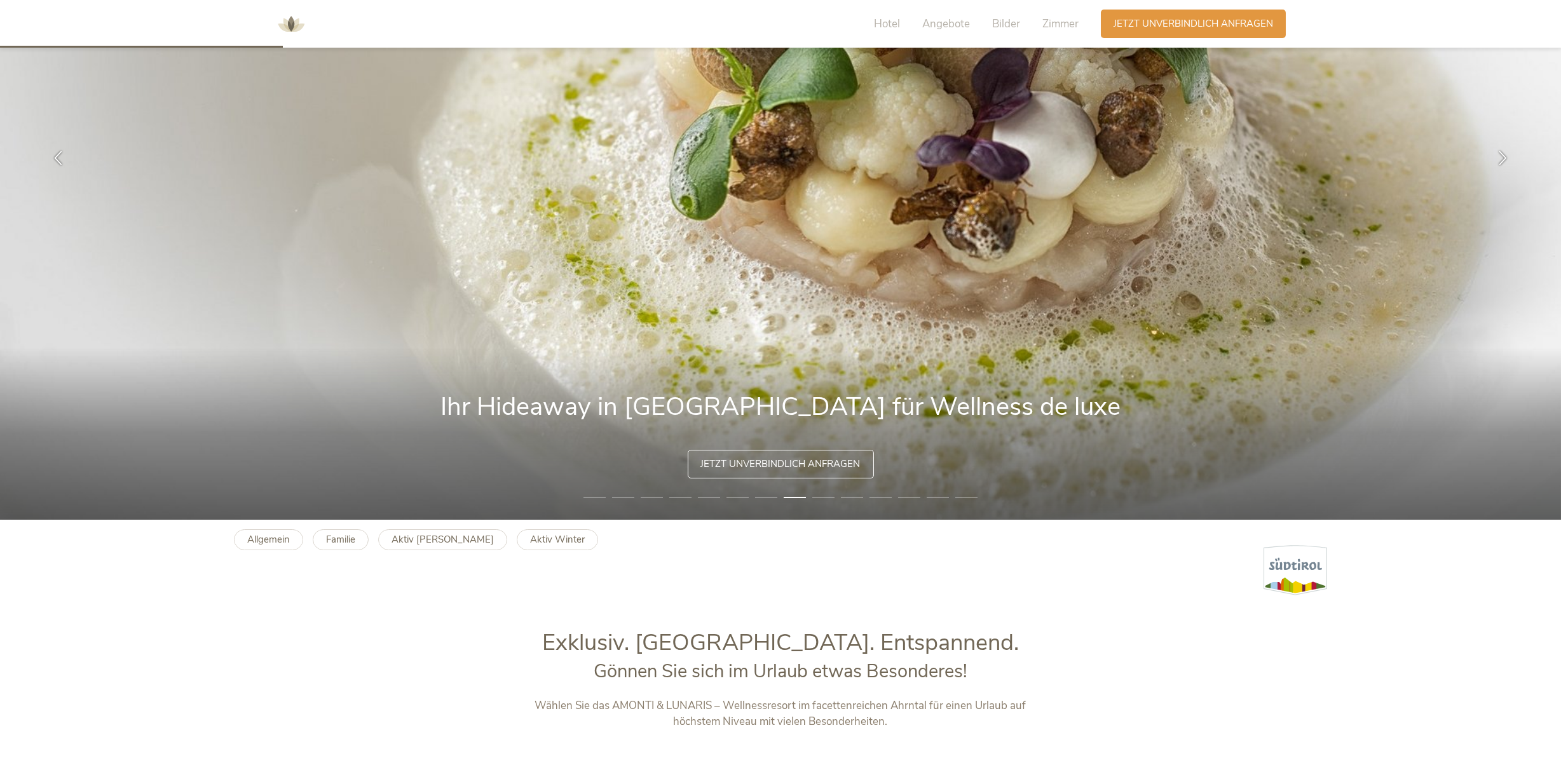
scroll to position [0, 0]
